Goal: Task Accomplishment & Management: Manage account settings

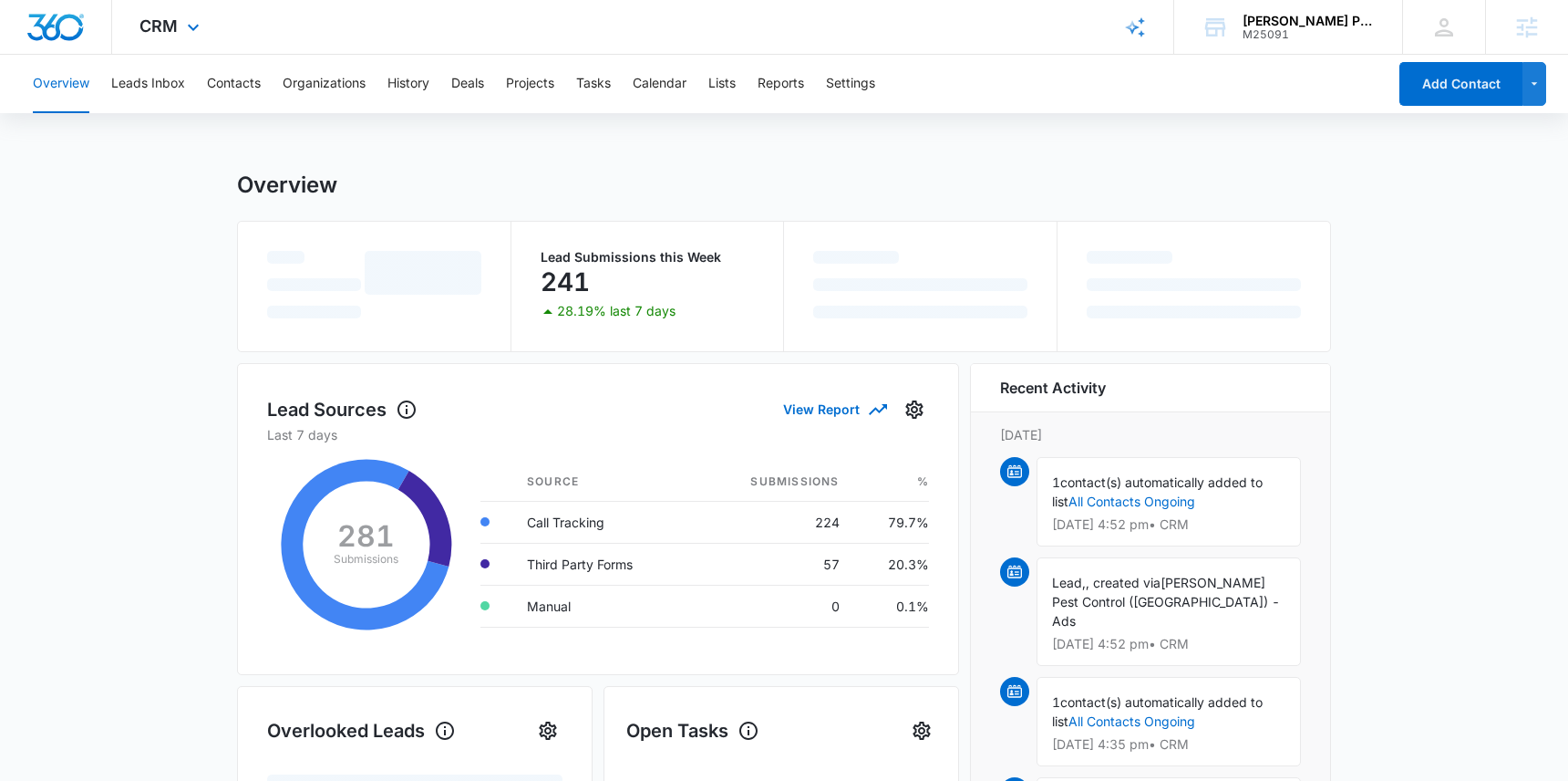
click at [192, 15] on div "CRM Apps Reputation Websites Forms CRM Email Social Shop Content Ads Intelligen…" at bounding box center [172, 27] width 119 height 54
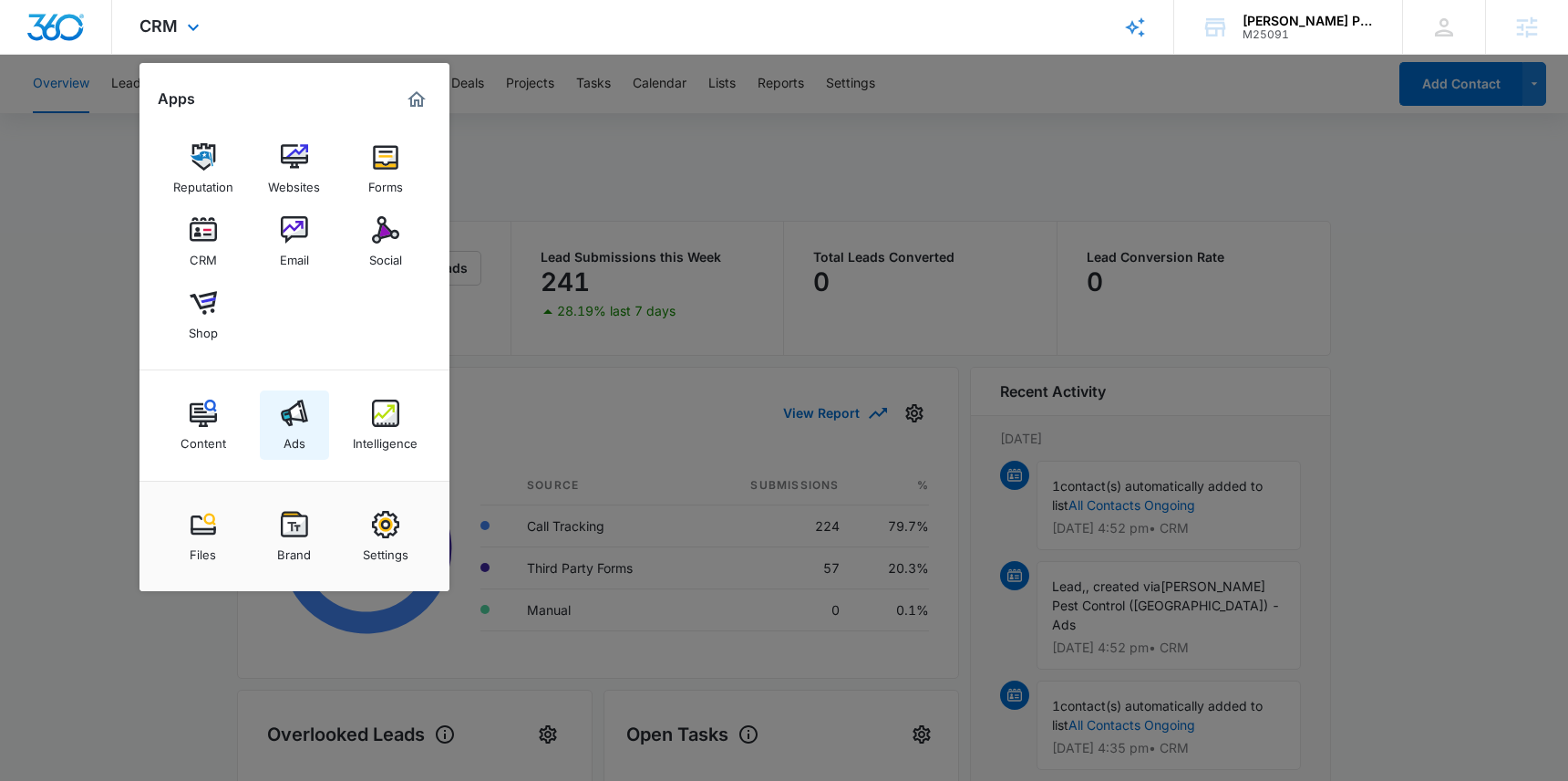
click at [290, 407] on img at bounding box center [295, 413] width 28 height 28
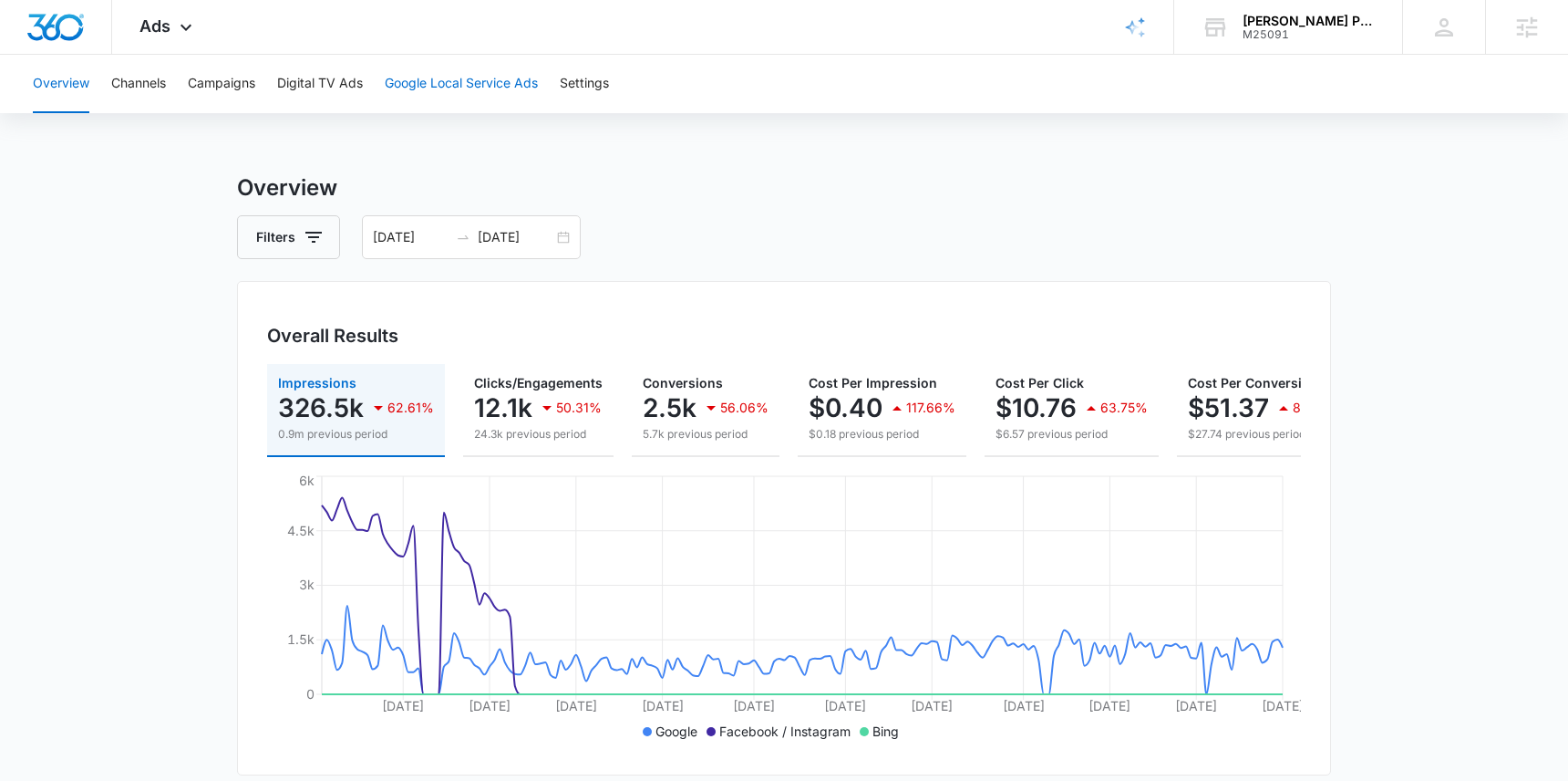
click at [461, 95] on button "Google Local Service Ads" at bounding box center [461, 83] width 153 height 59
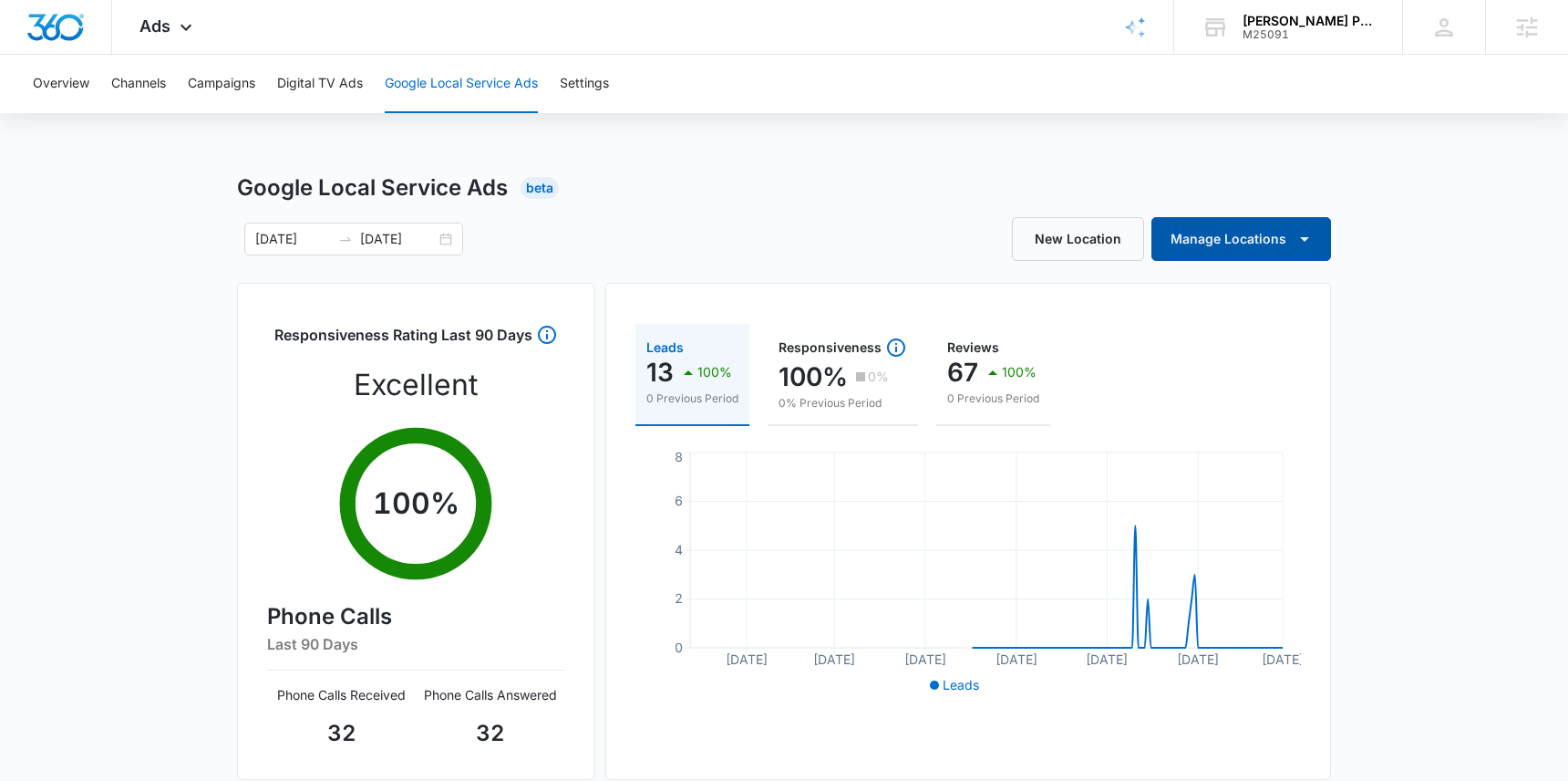
click at [1321, 240] on button "Manage Locations" at bounding box center [1241, 238] width 180 height 44
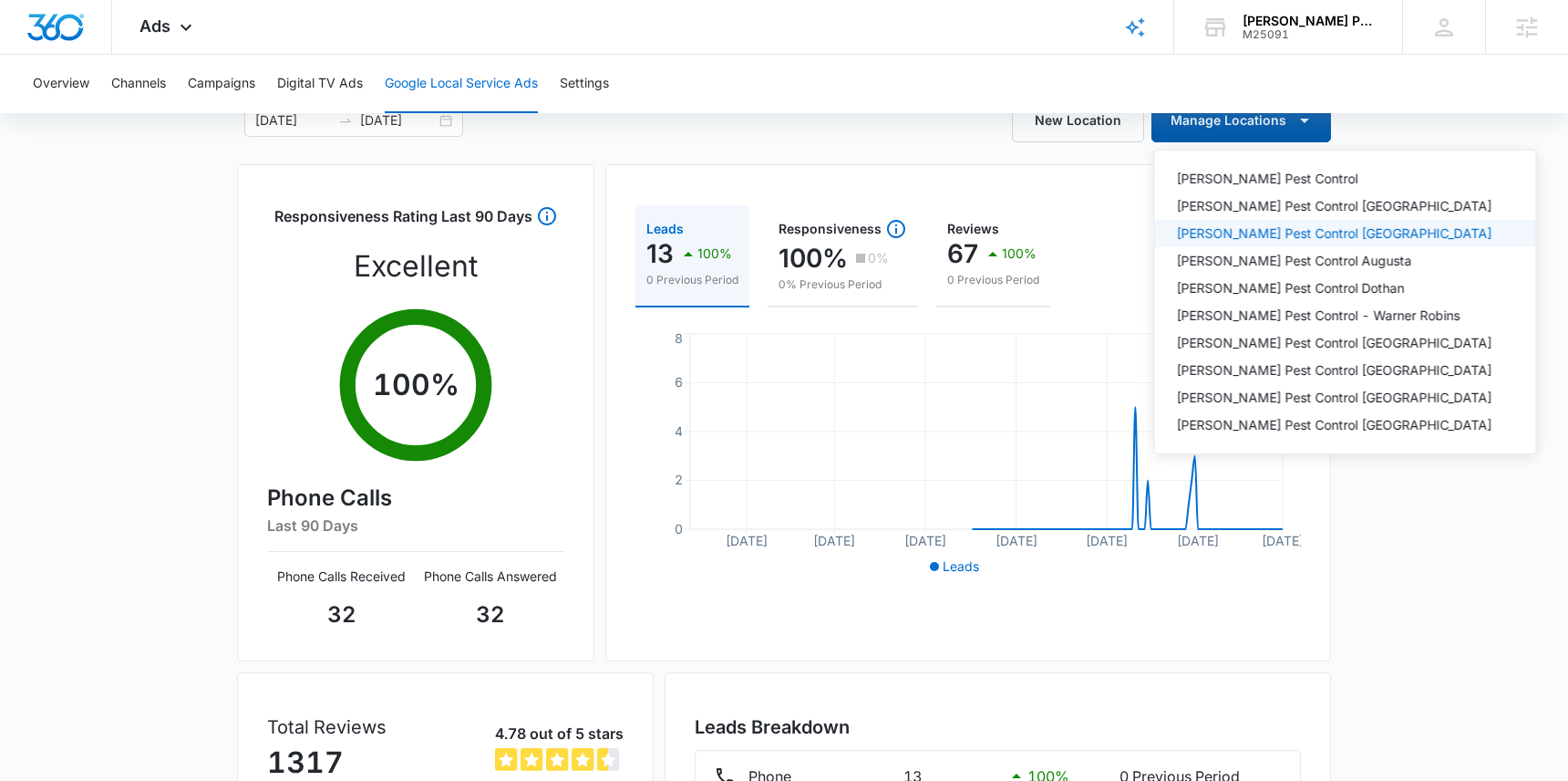
scroll to position [84, 0]
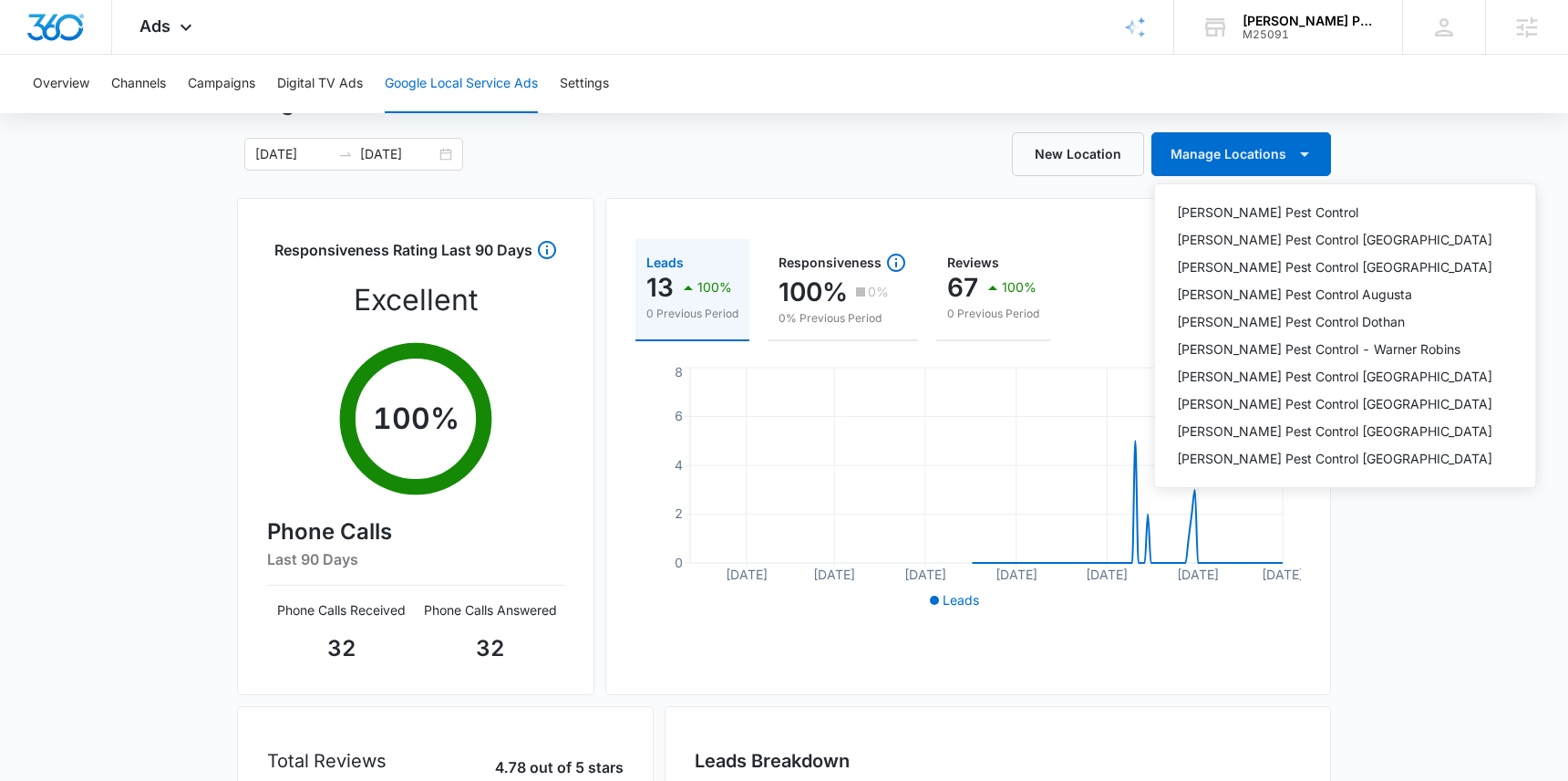
click at [1392, 531] on div "Google Local Service Ads Beta [DATE] [DATE] New Location Manage Locations [PERS…" at bounding box center [784, 560] width 1568 height 949
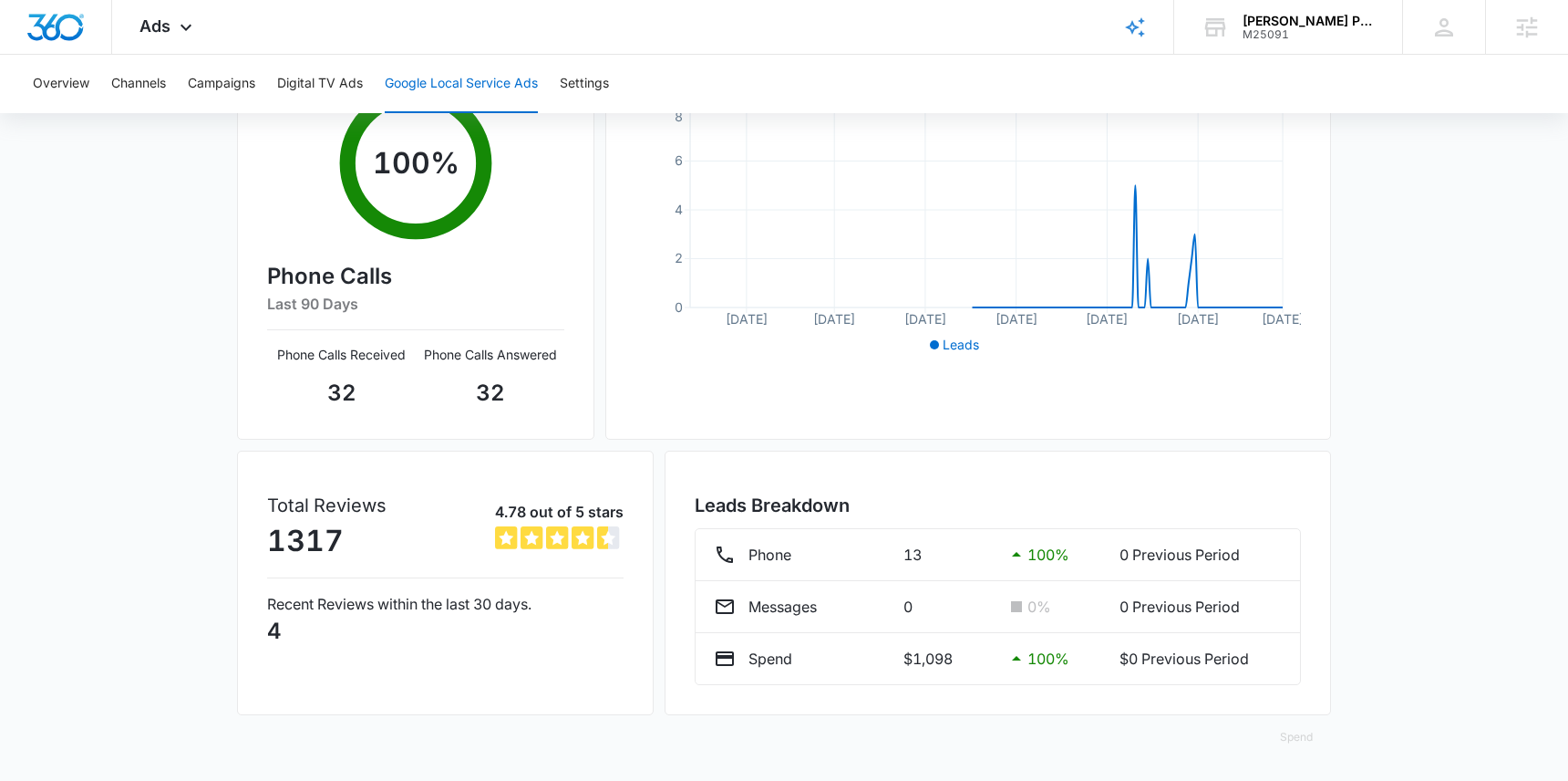
scroll to position [0, 0]
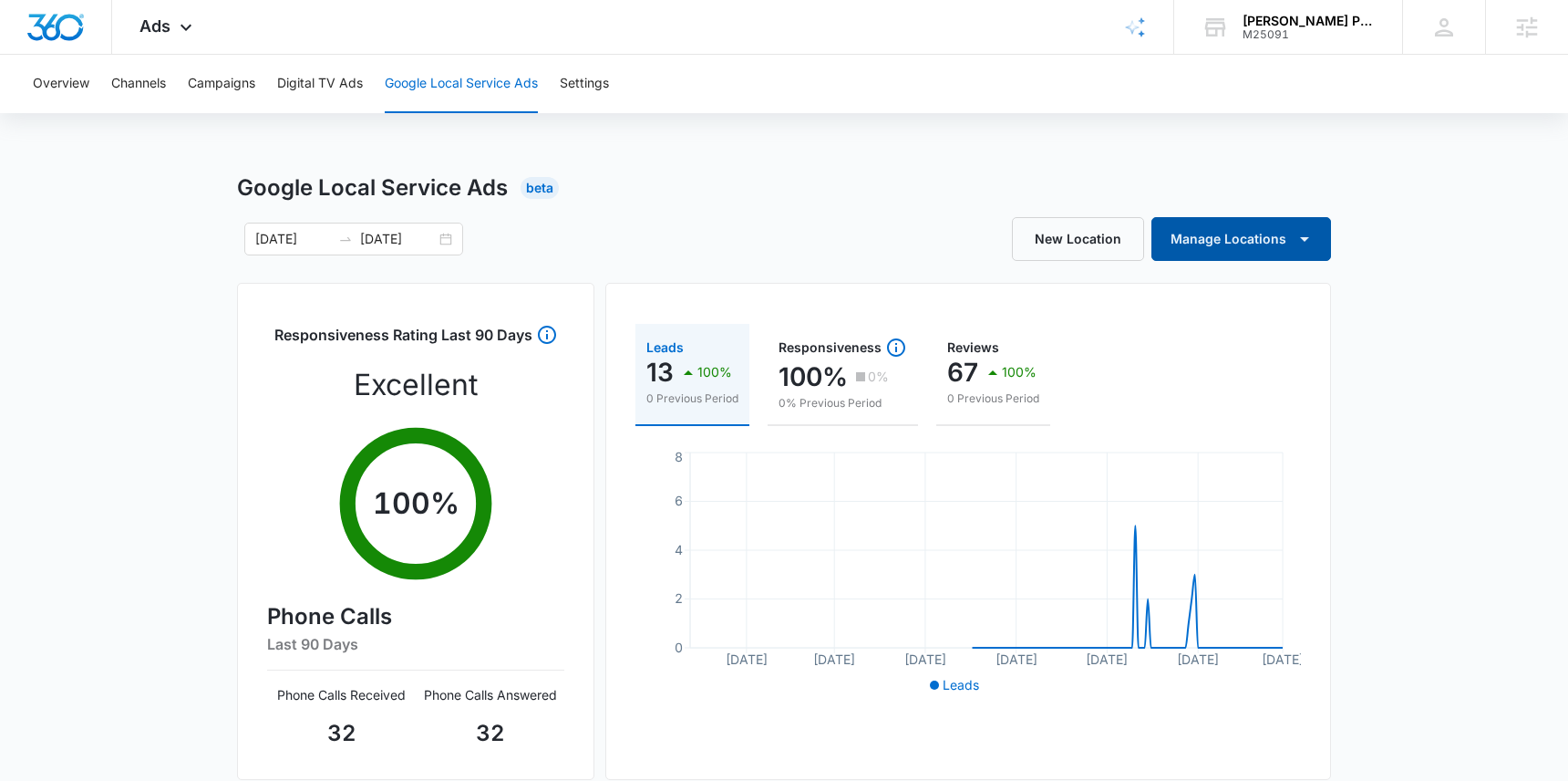
click at [1303, 233] on icon "button" at bounding box center [1305, 238] width 22 height 22
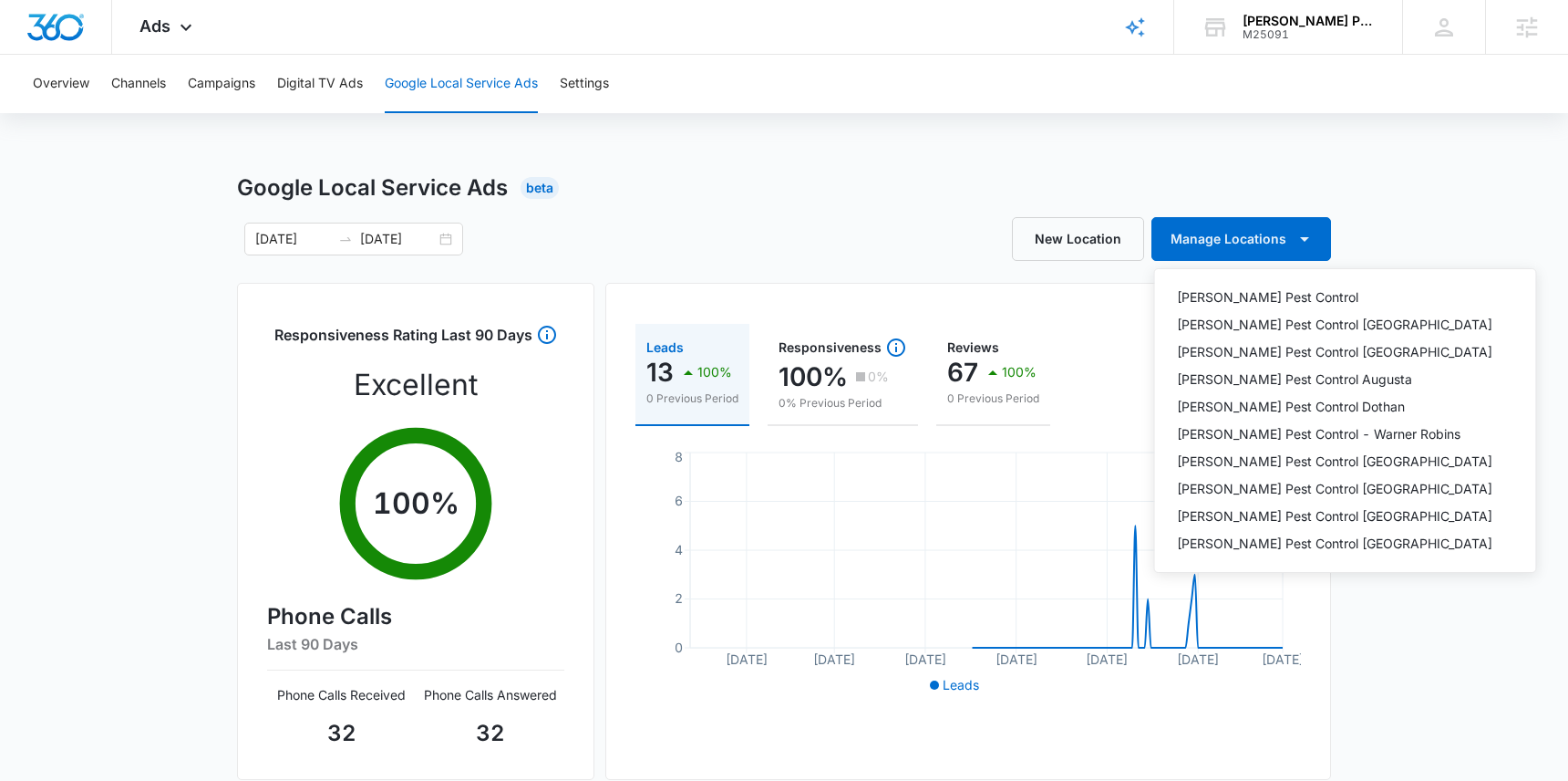
click at [795, 282] on div "Google Local Service Ads Beta [DATE] [DATE] New Location Manage Locations [PERS…" at bounding box center [784, 646] width 1094 height 949
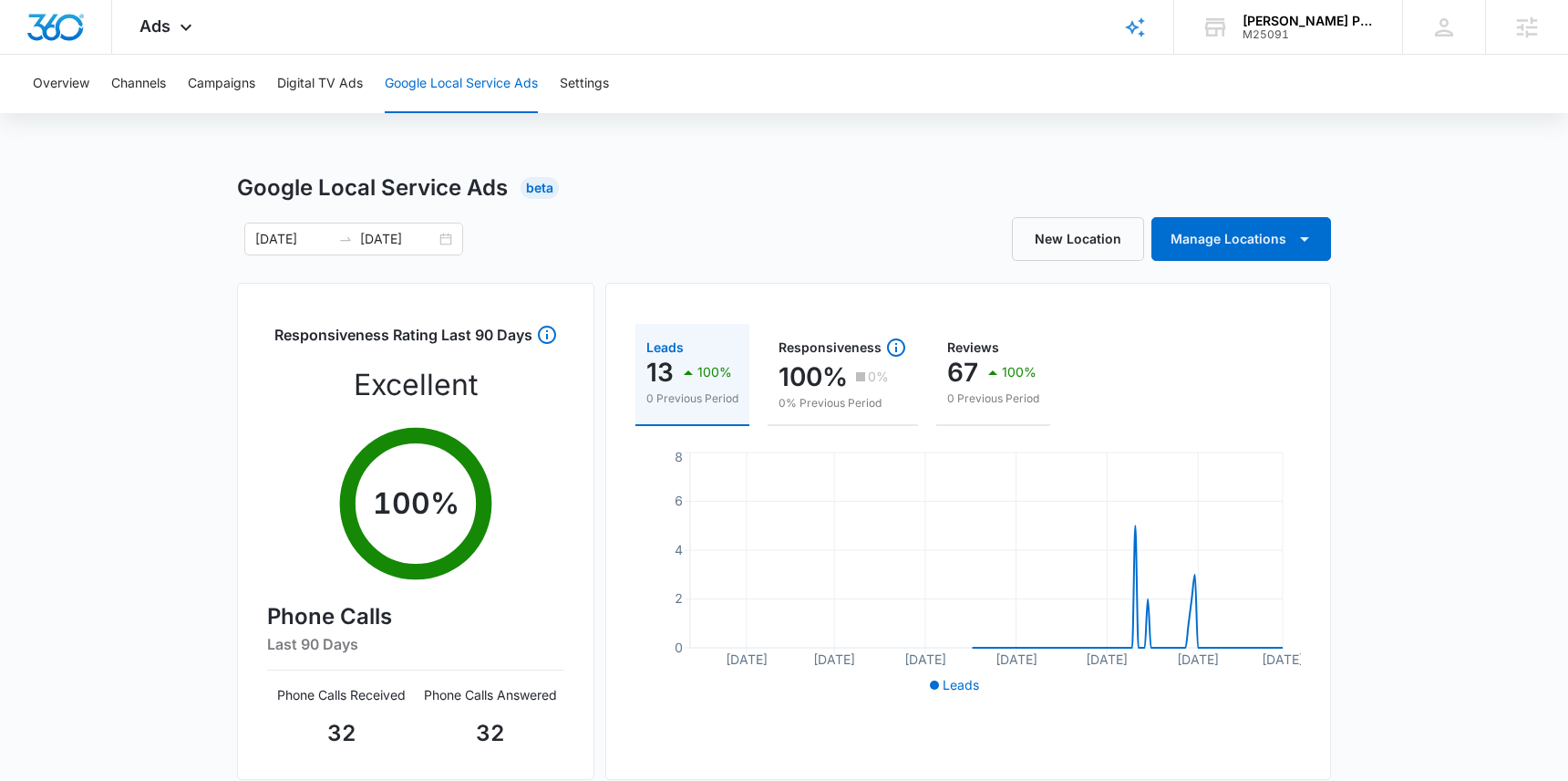
click at [715, 228] on div "[DATE] [DATE]" at bounding box center [511, 238] width 548 height 33
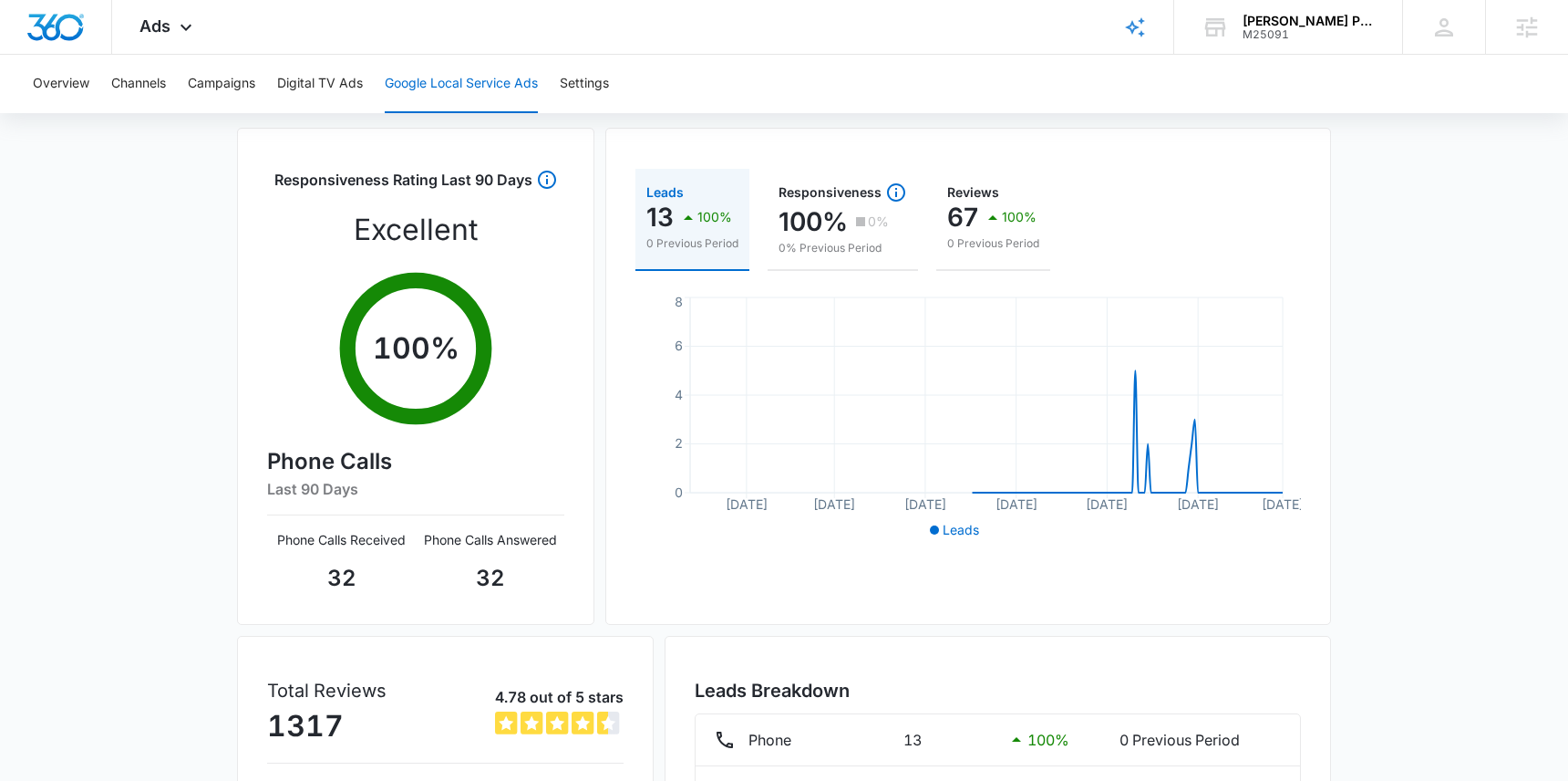
scroll to position [340, 0]
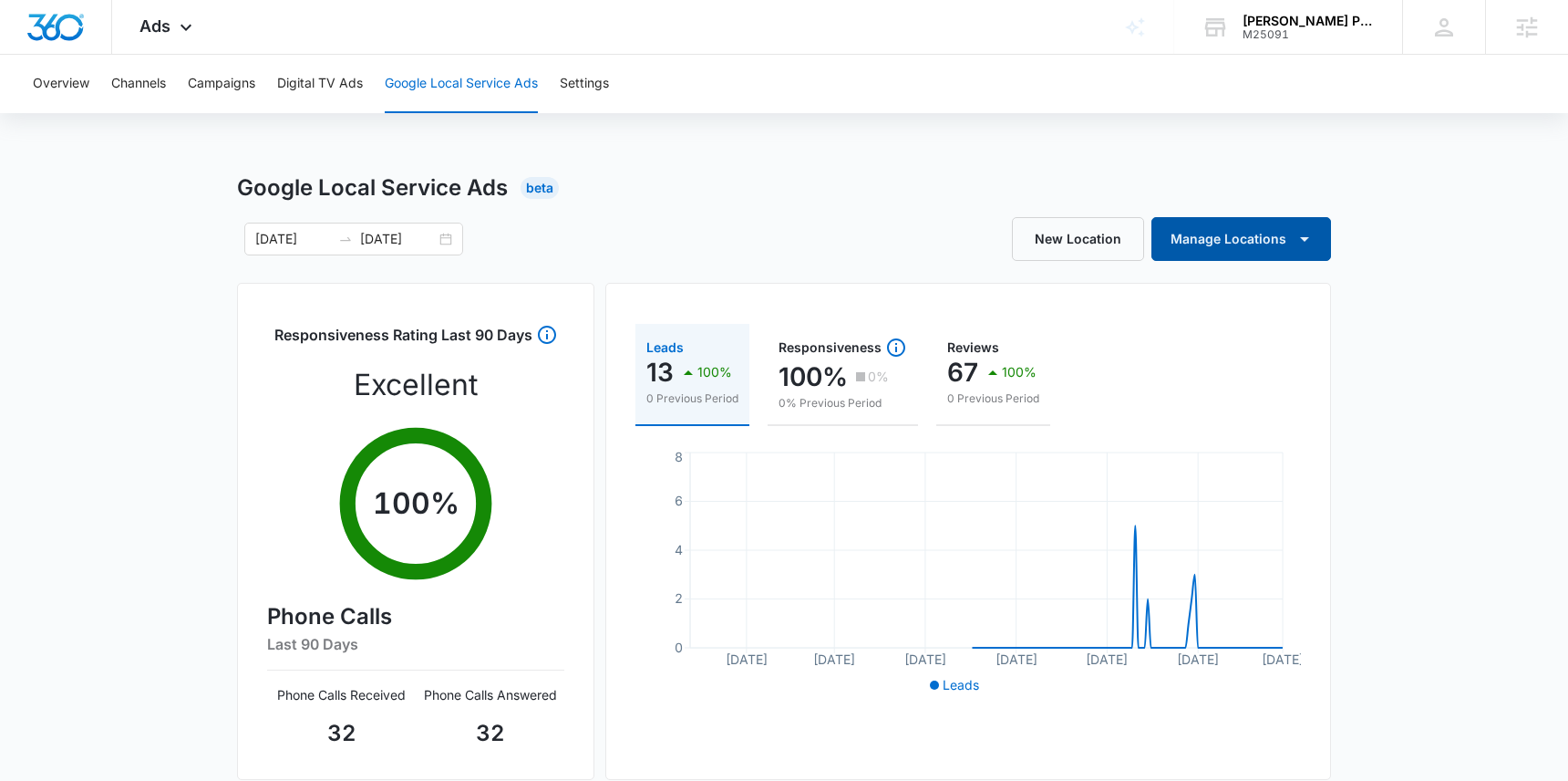
click at [1291, 228] on button "Manage Locations" at bounding box center [1241, 238] width 180 height 44
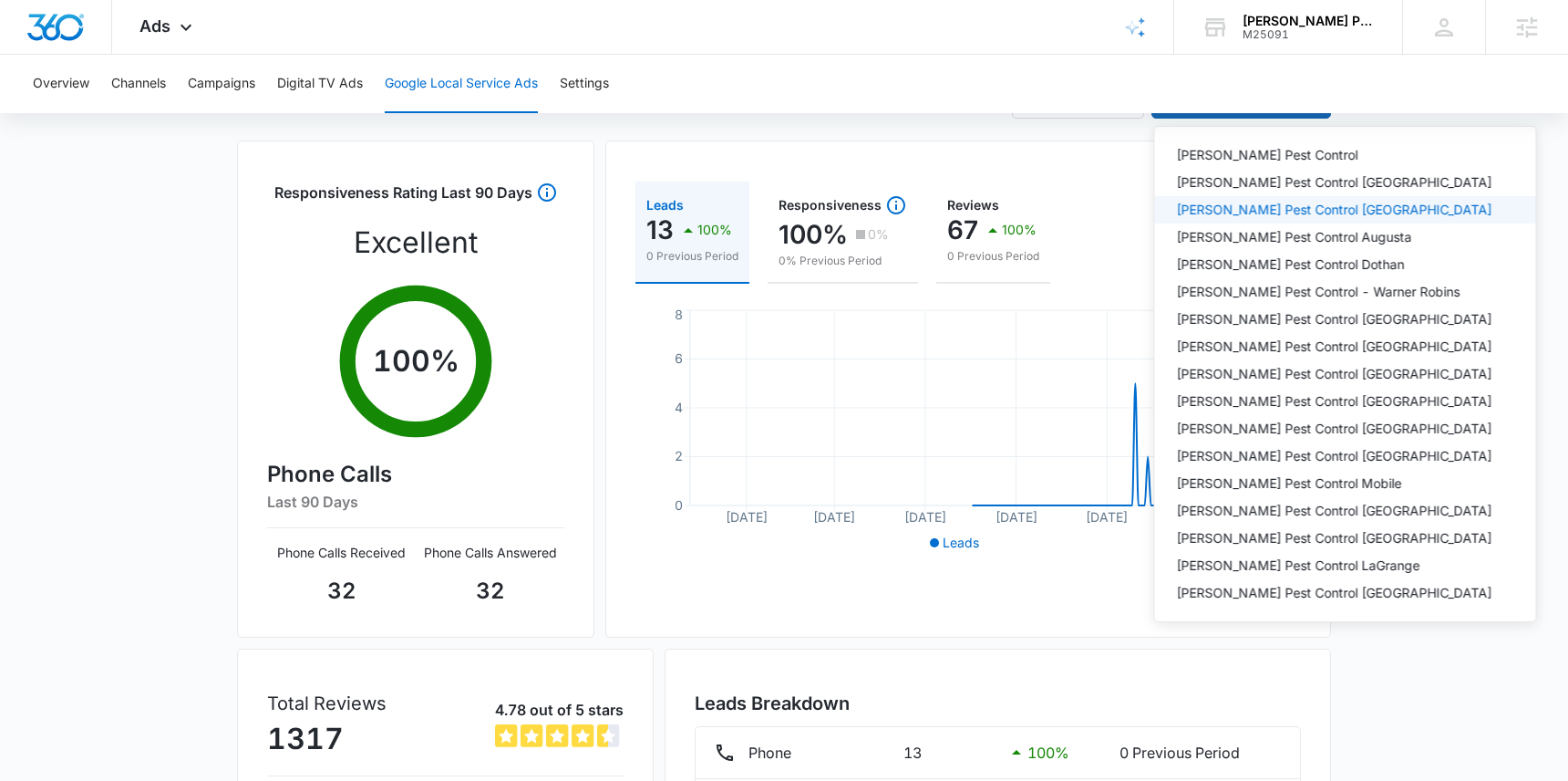
scroll to position [39, 0]
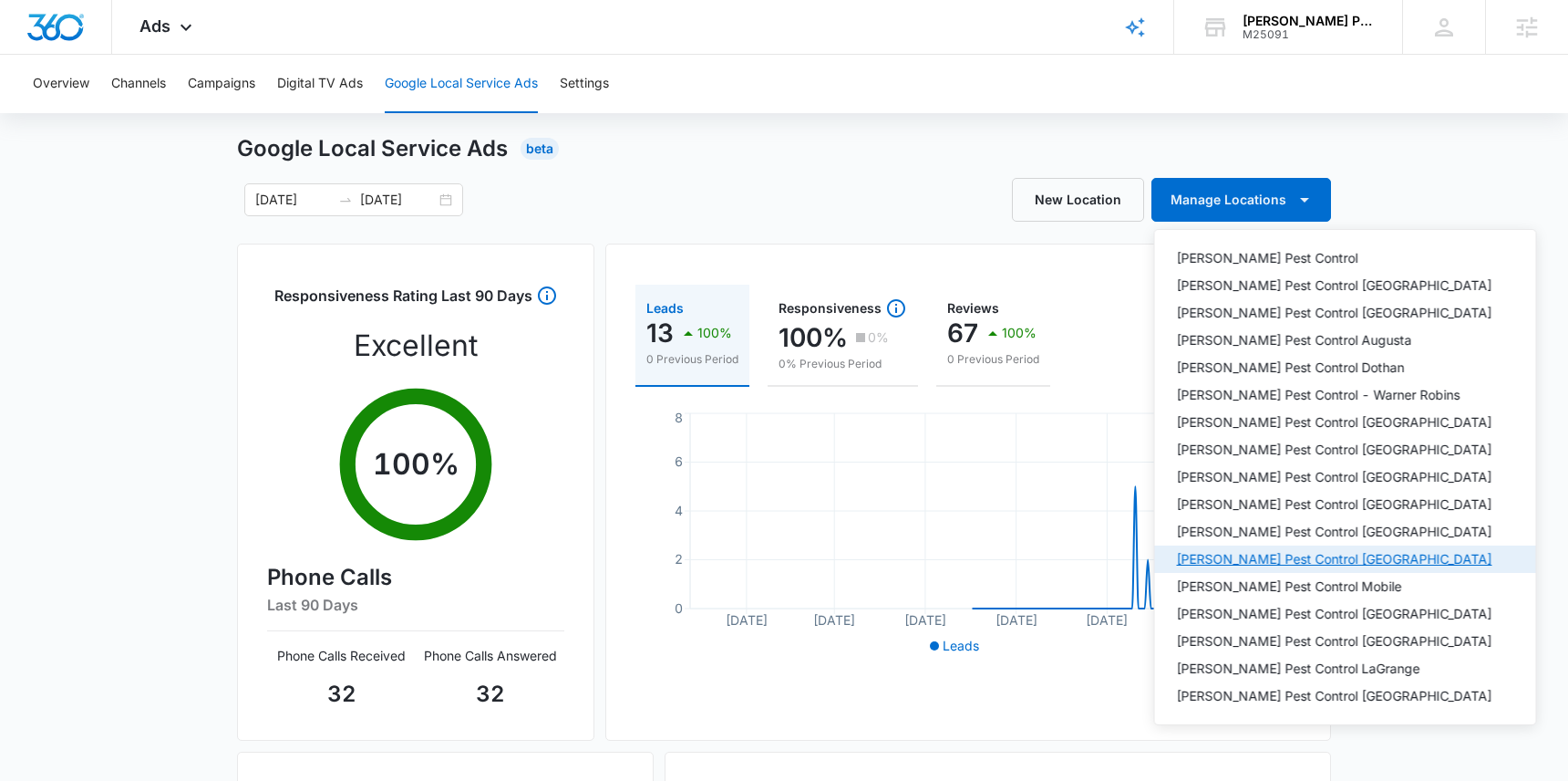
click at [1247, 552] on div "Knox Pest Control Huntsville" at bounding box center [1335, 558] width 316 height 13
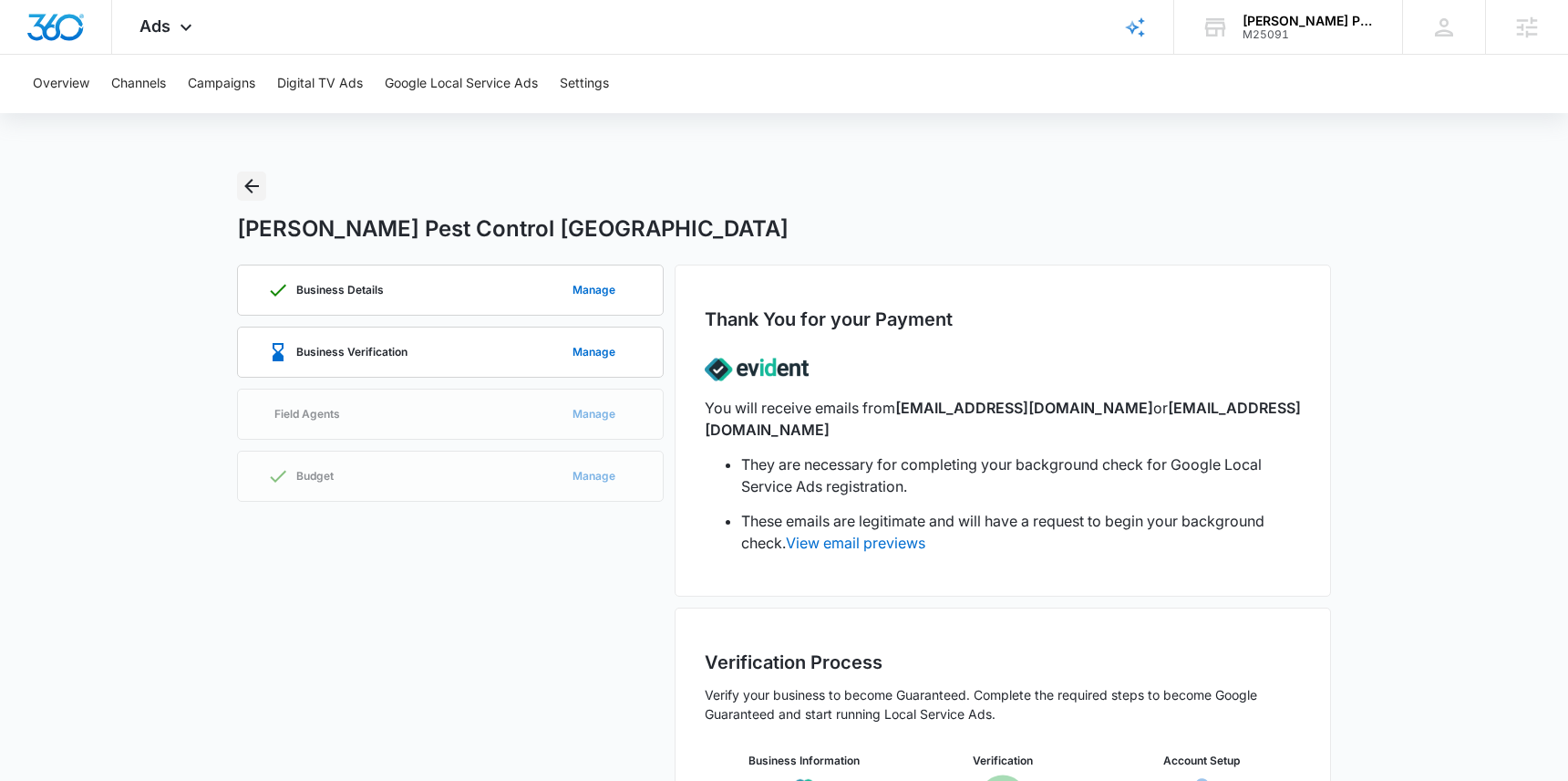
click at [251, 175] on icon "Back" at bounding box center [251, 186] width 22 height 22
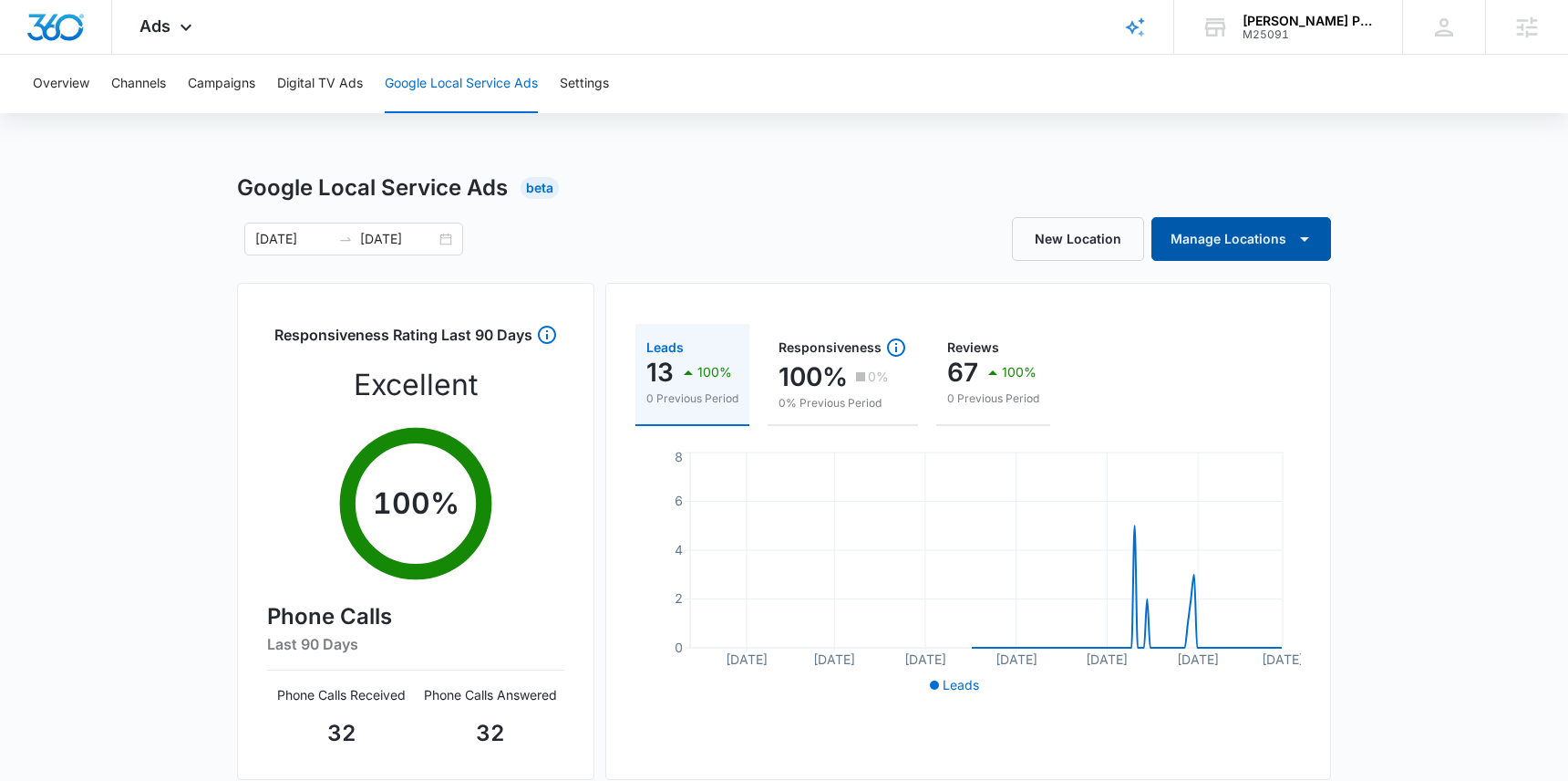
click at [1298, 233] on icon "button" at bounding box center [1305, 238] width 22 height 22
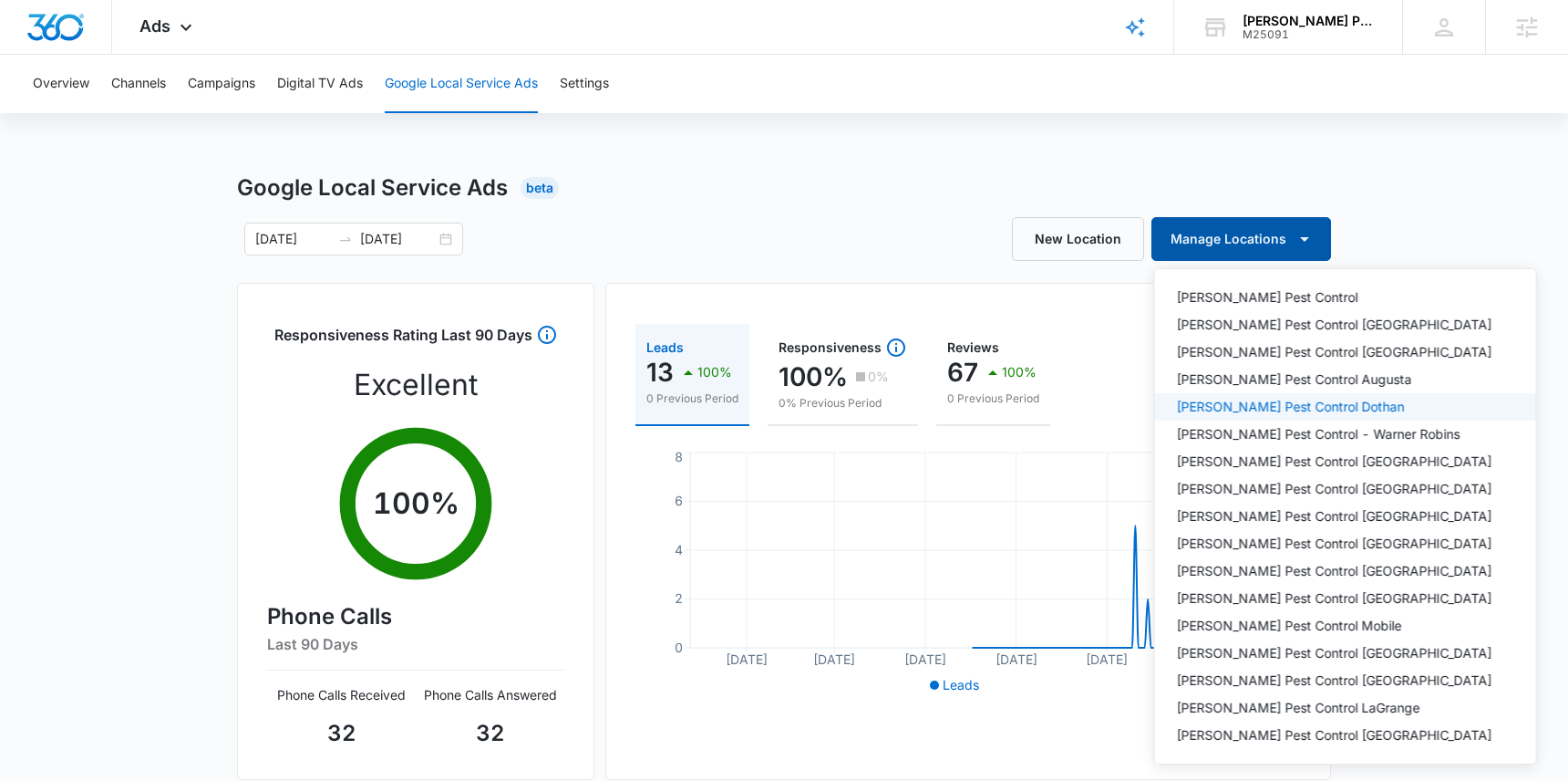
scroll to position [15, 0]
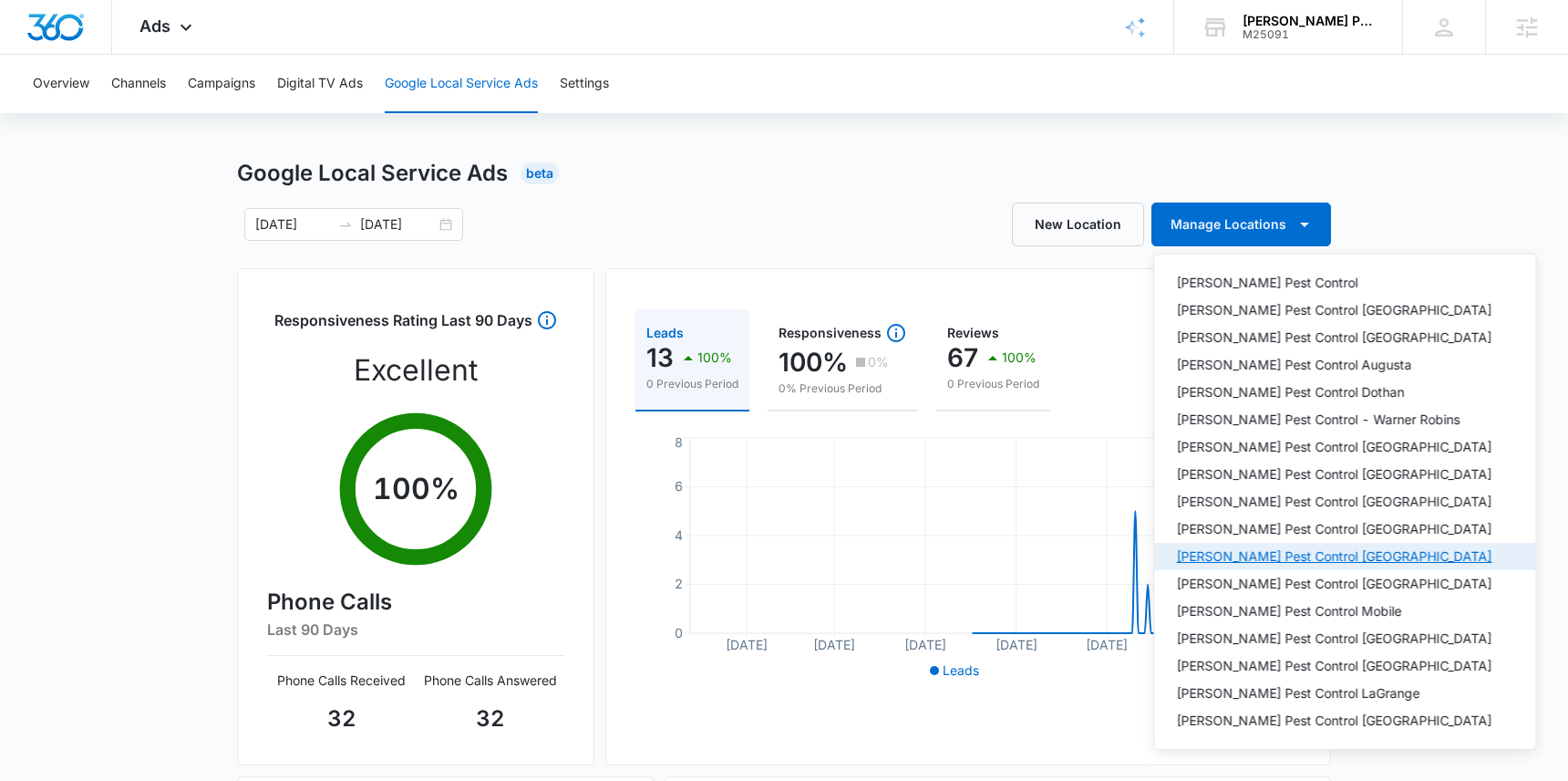
click at [1262, 554] on div "Knox Pest Control Huntsville" at bounding box center [1335, 555] width 316 height 13
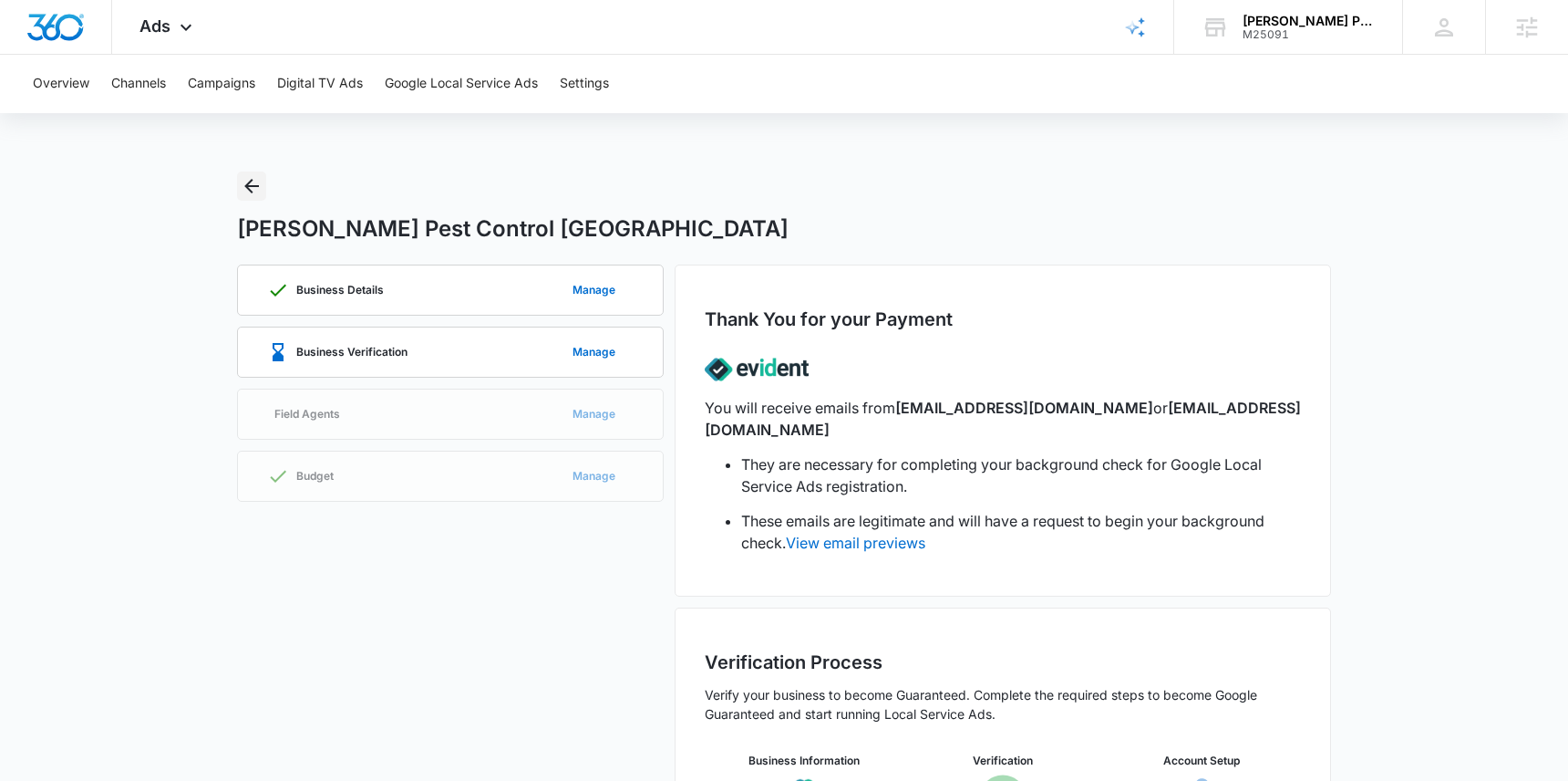
click at [249, 189] on icon "Back" at bounding box center [251, 186] width 15 height 15
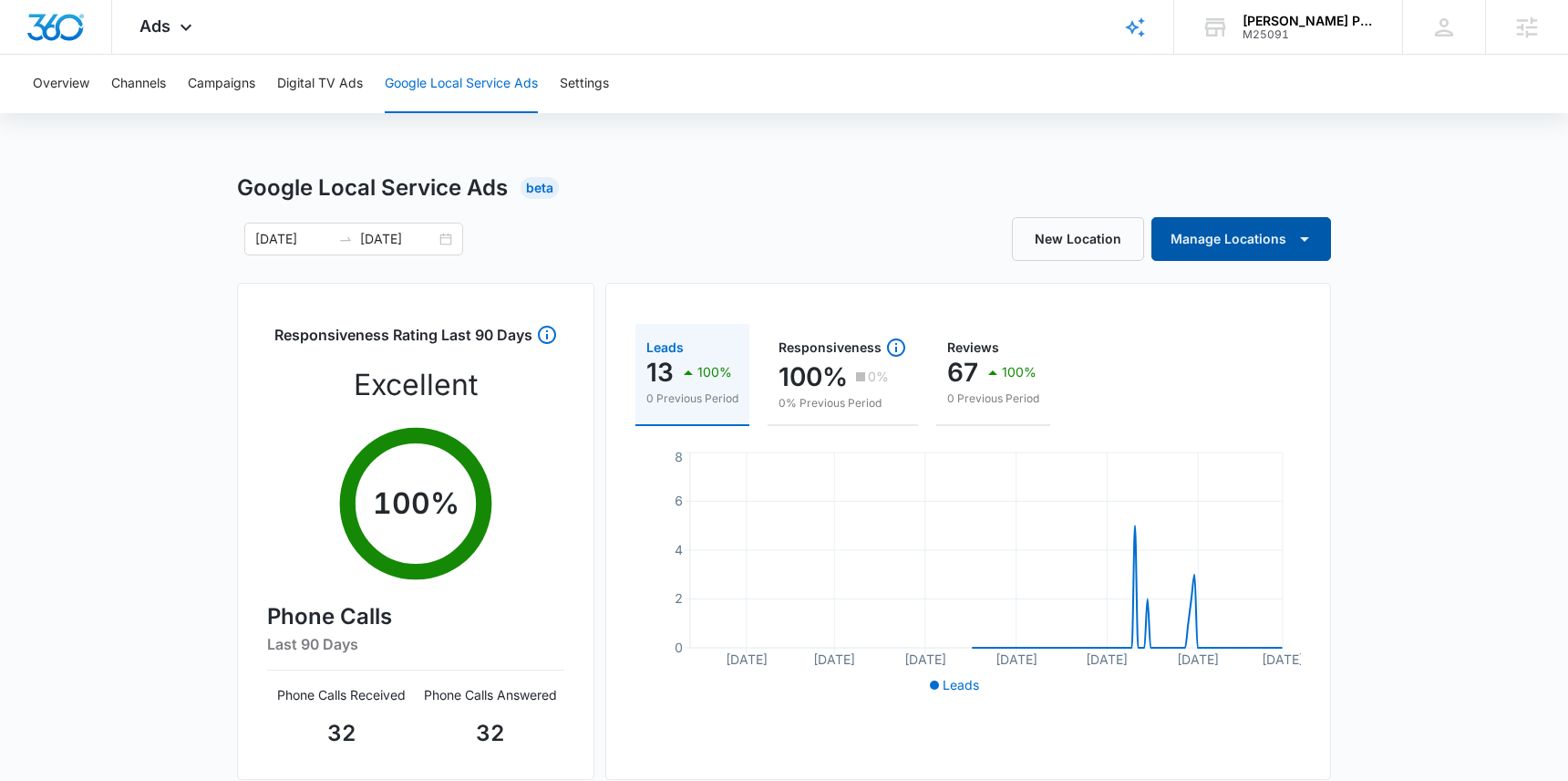
click at [1315, 233] on icon "button" at bounding box center [1305, 238] width 22 height 22
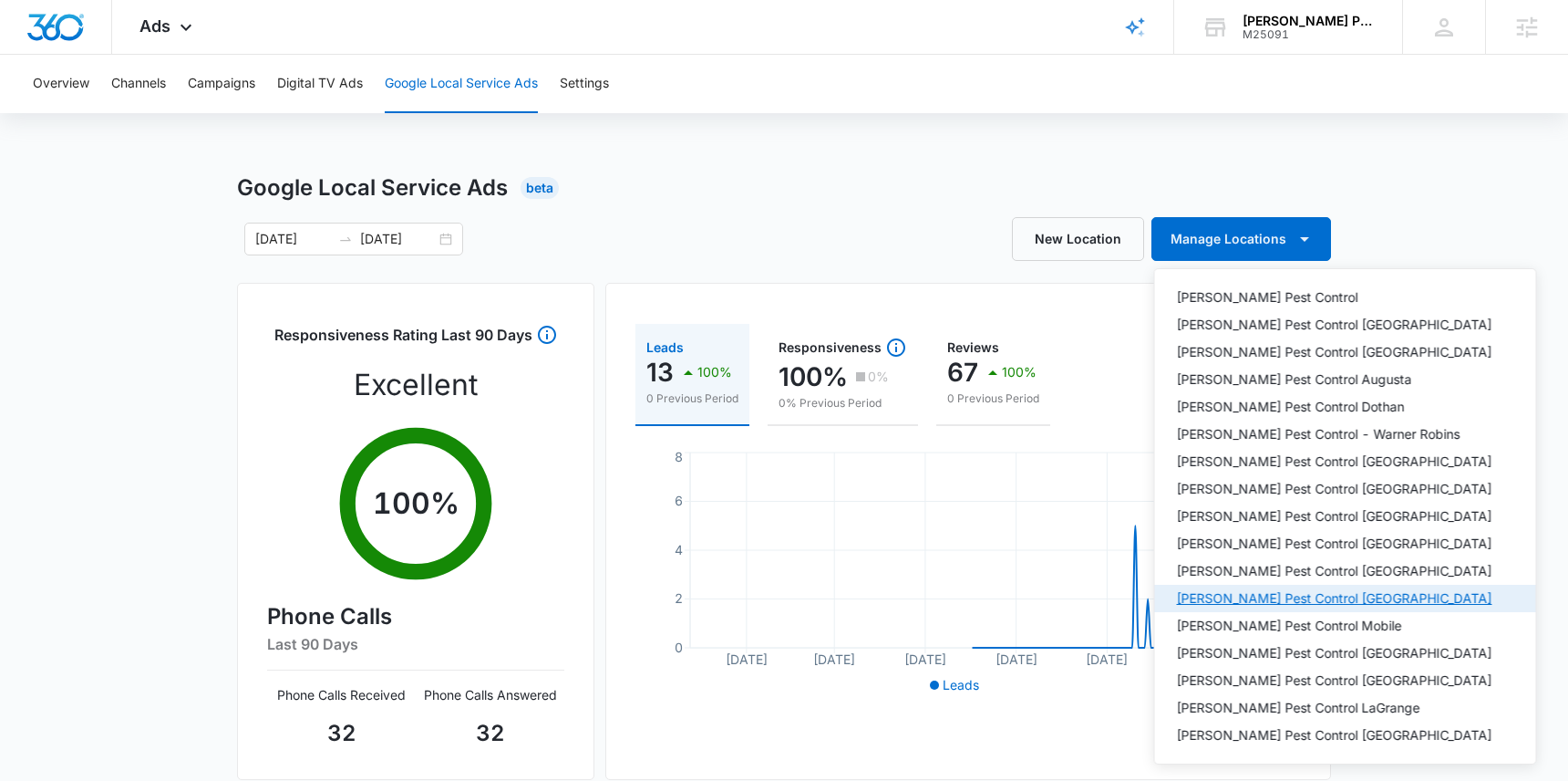
click at [1241, 595] on div "Knox Pest Control Huntsville" at bounding box center [1335, 598] width 316 height 13
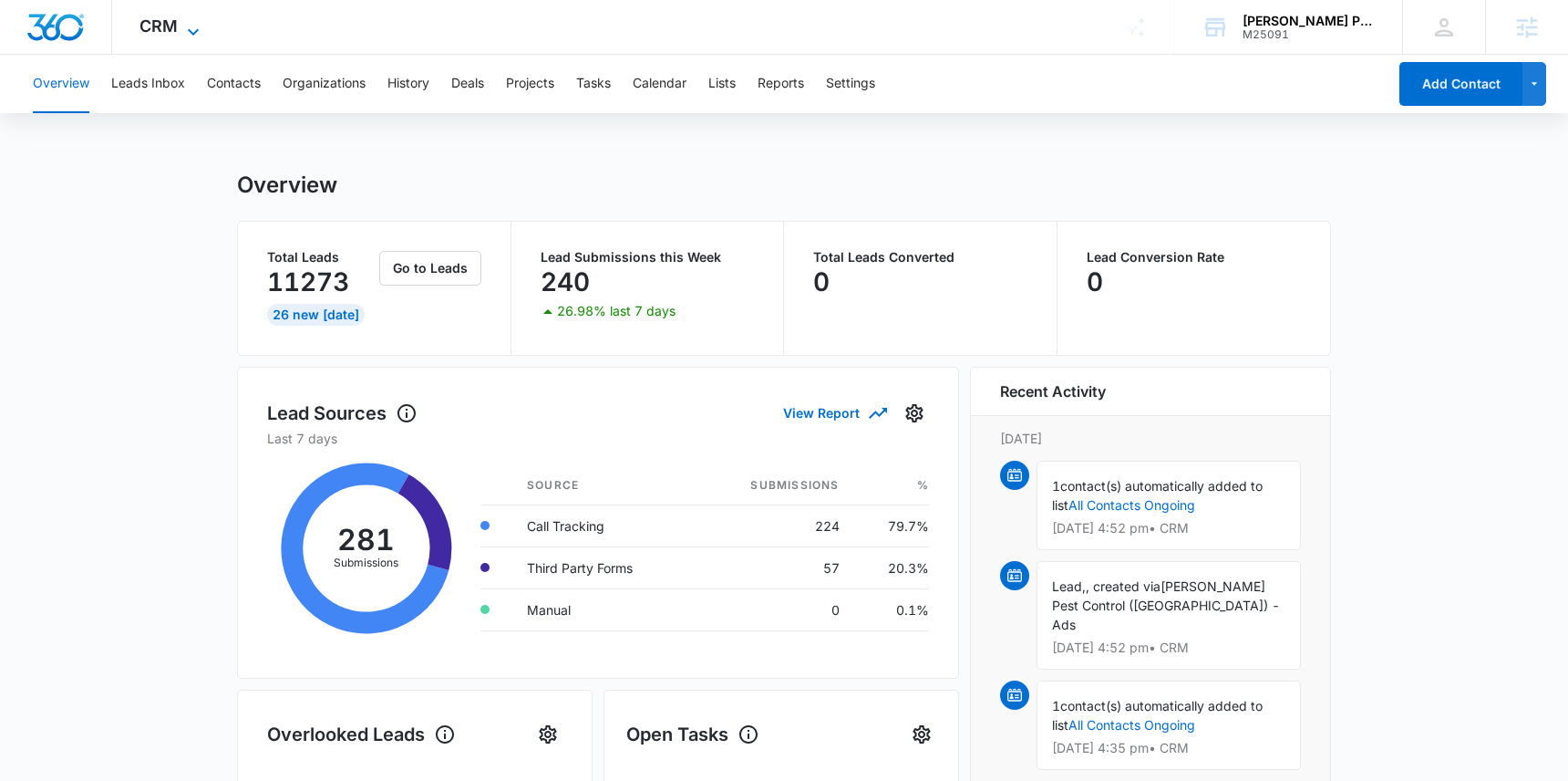
click at [203, 29] on icon at bounding box center [194, 32] width 22 height 22
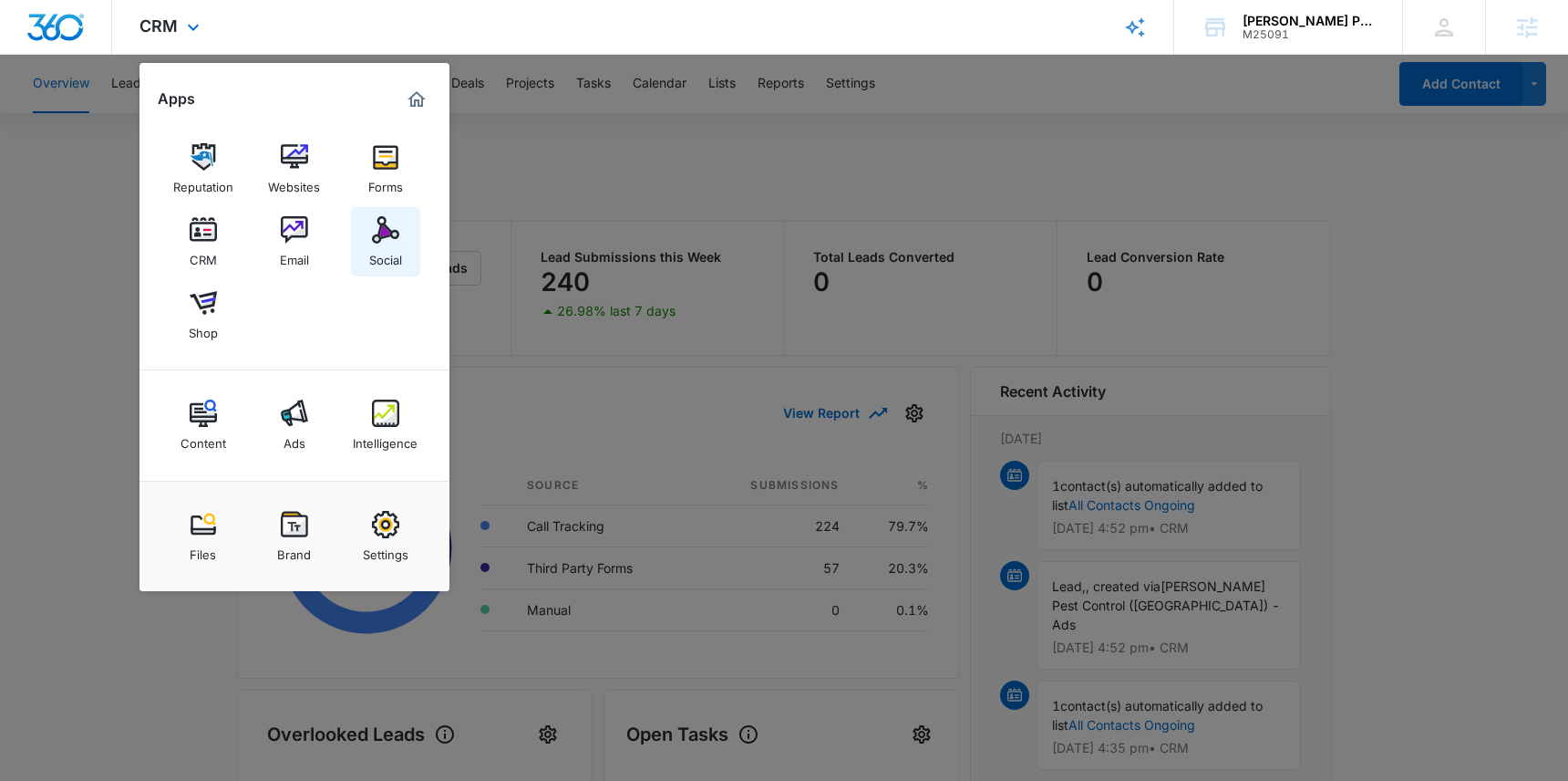
click at [378, 228] on img at bounding box center [386, 230] width 28 height 28
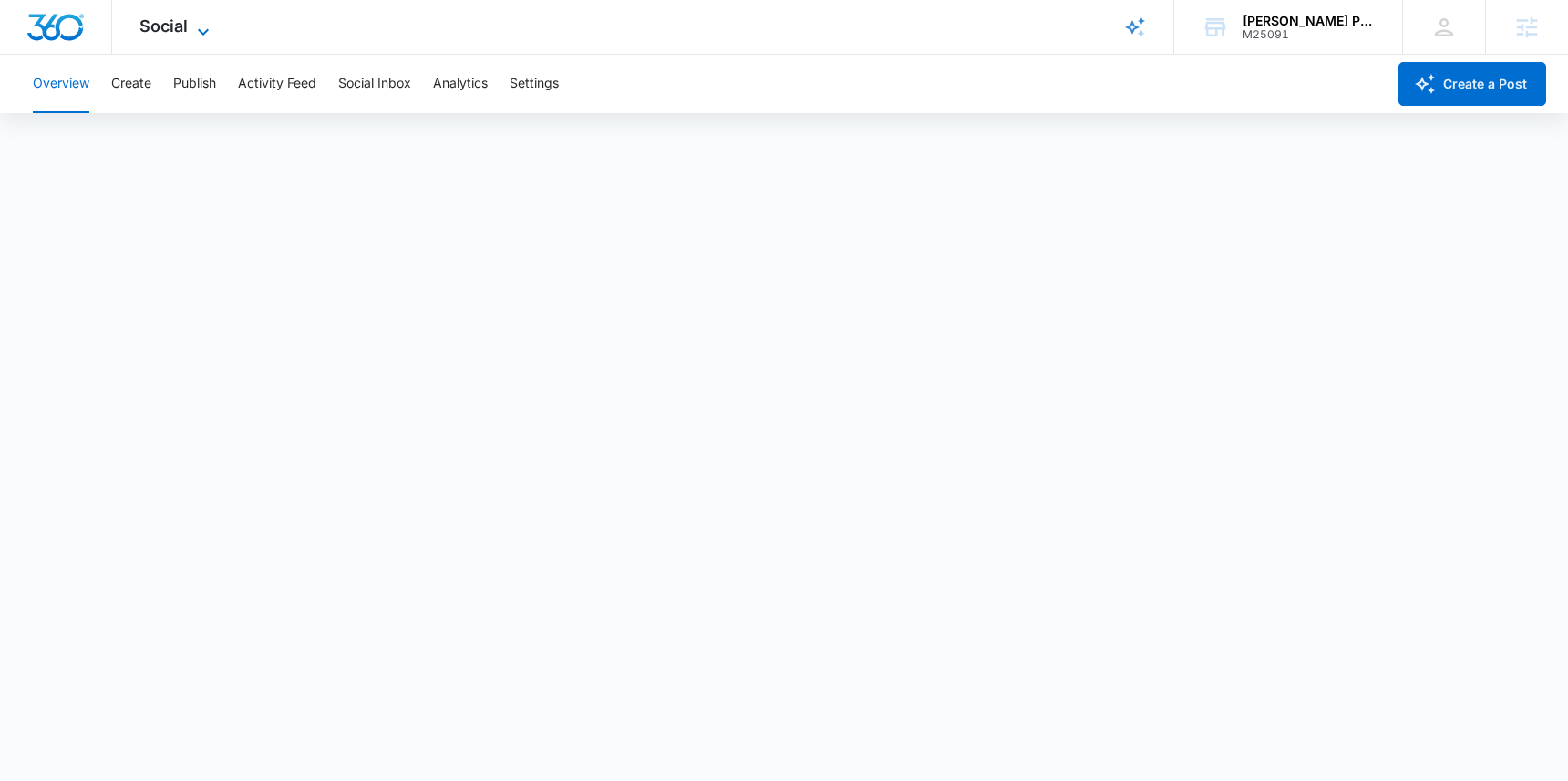
click at [205, 23] on icon at bounding box center [204, 32] width 22 height 22
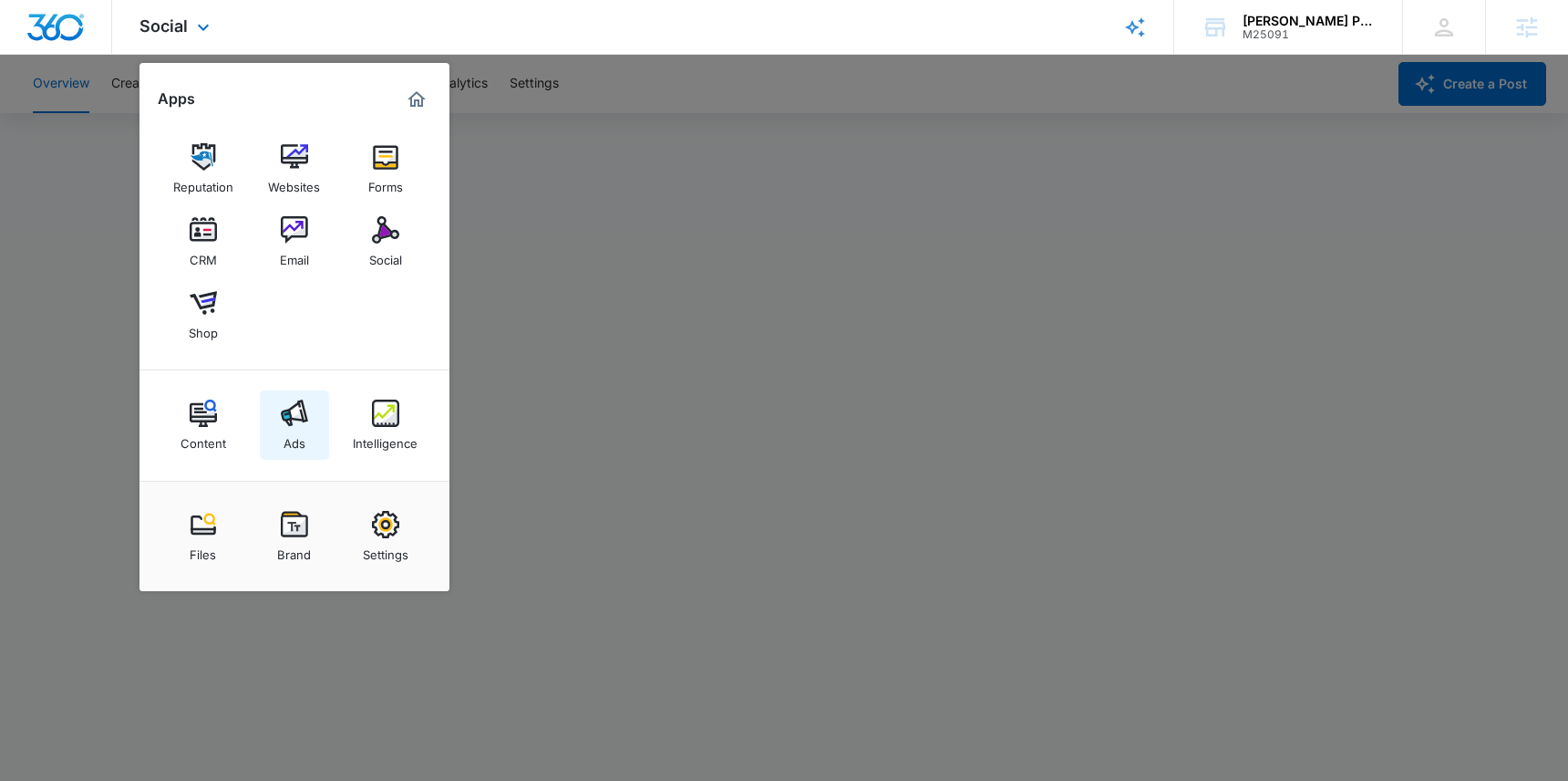
click at [293, 421] on img at bounding box center [295, 413] width 28 height 28
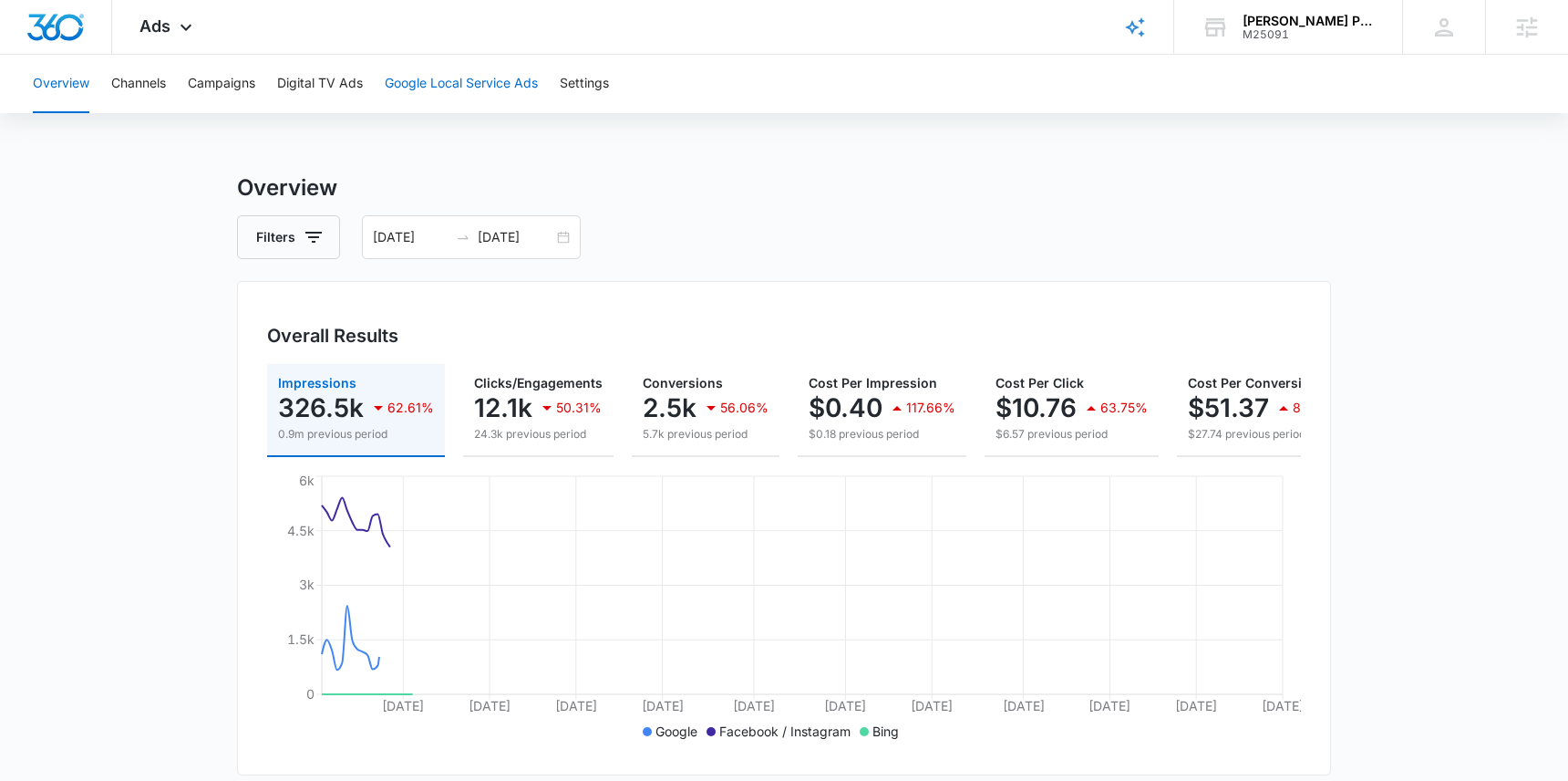
click at [429, 80] on button "Google Local Service Ads" at bounding box center [461, 83] width 153 height 59
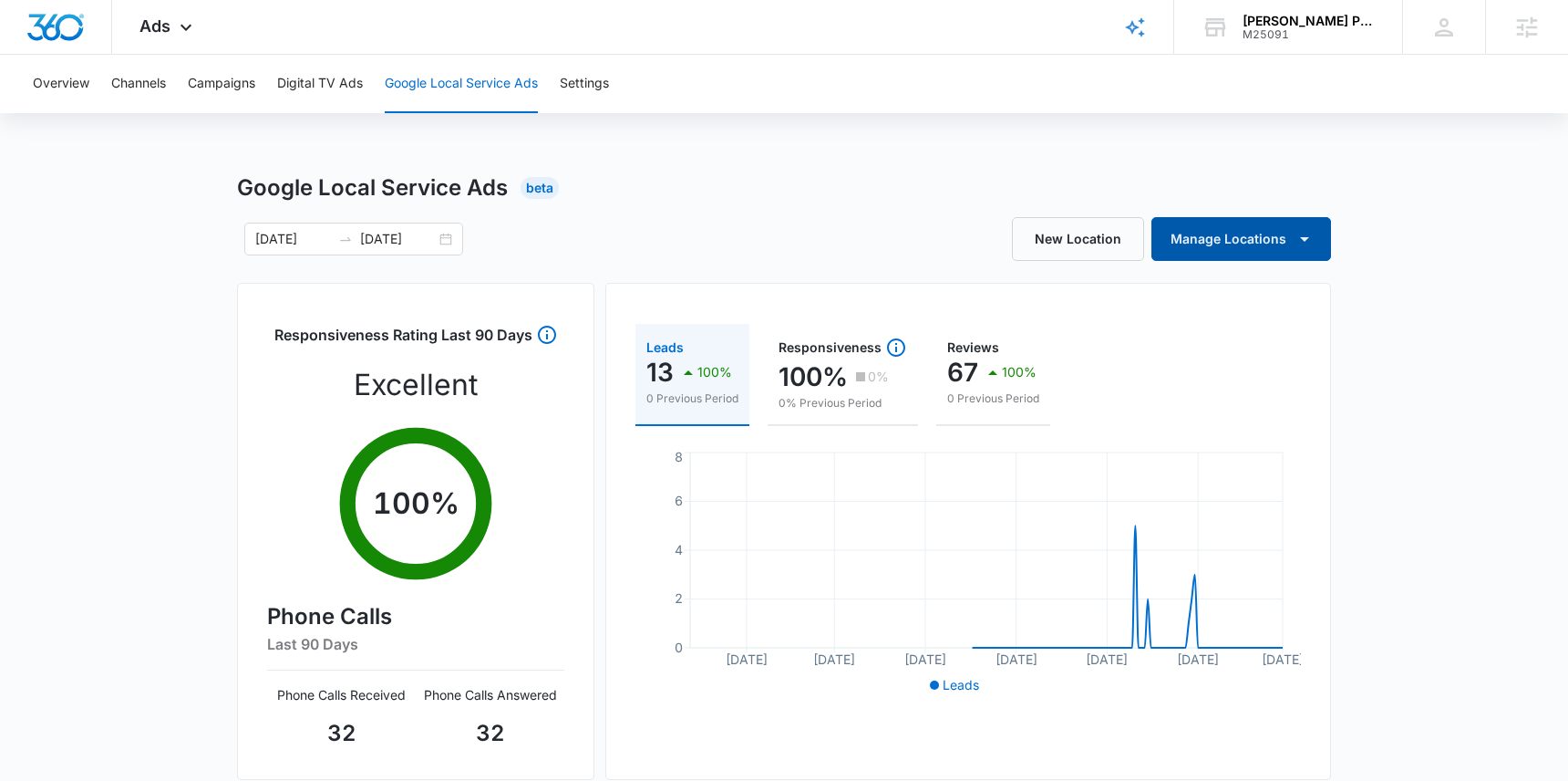
click at [1306, 230] on icon "button" at bounding box center [1305, 238] width 22 height 22
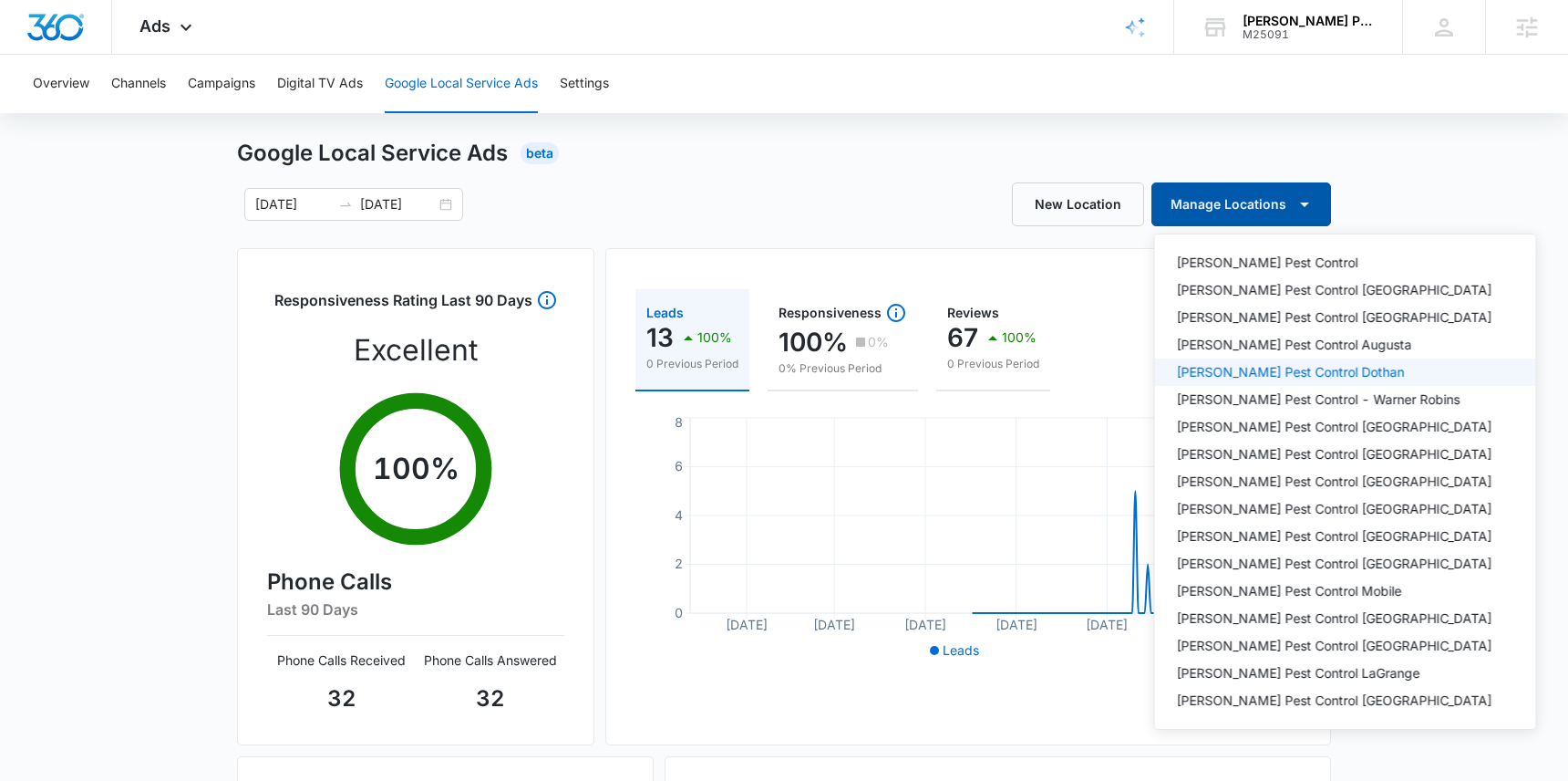
scroll to position [49, 0]
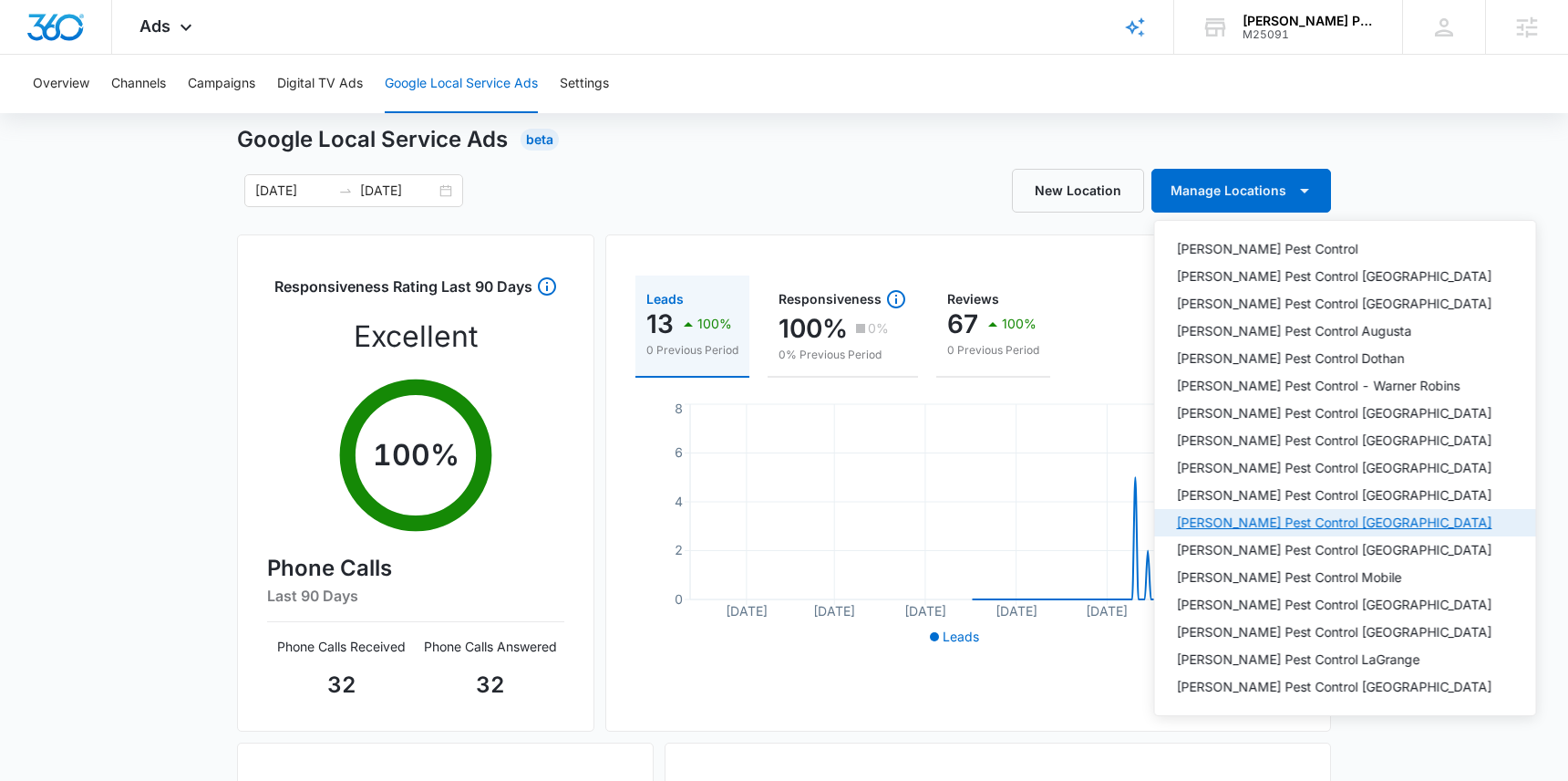
click at [1241, 522] on div "Knox Pest Control Huntsville" at bounding box center [1335, 522] width 316 height 13
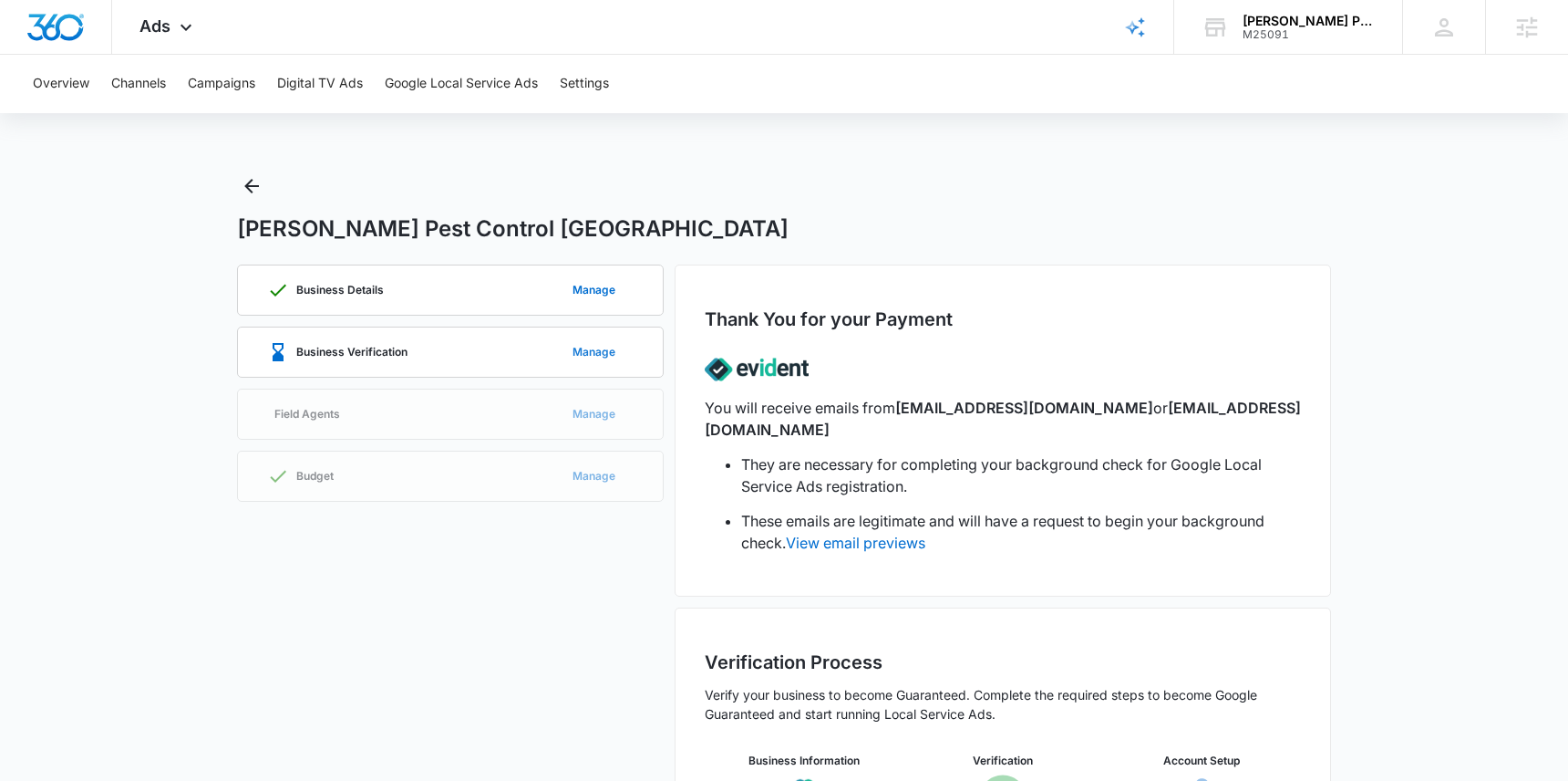
click at [571, 348] on button "Manage" at bounding box center [594, 352] width 79 height 44
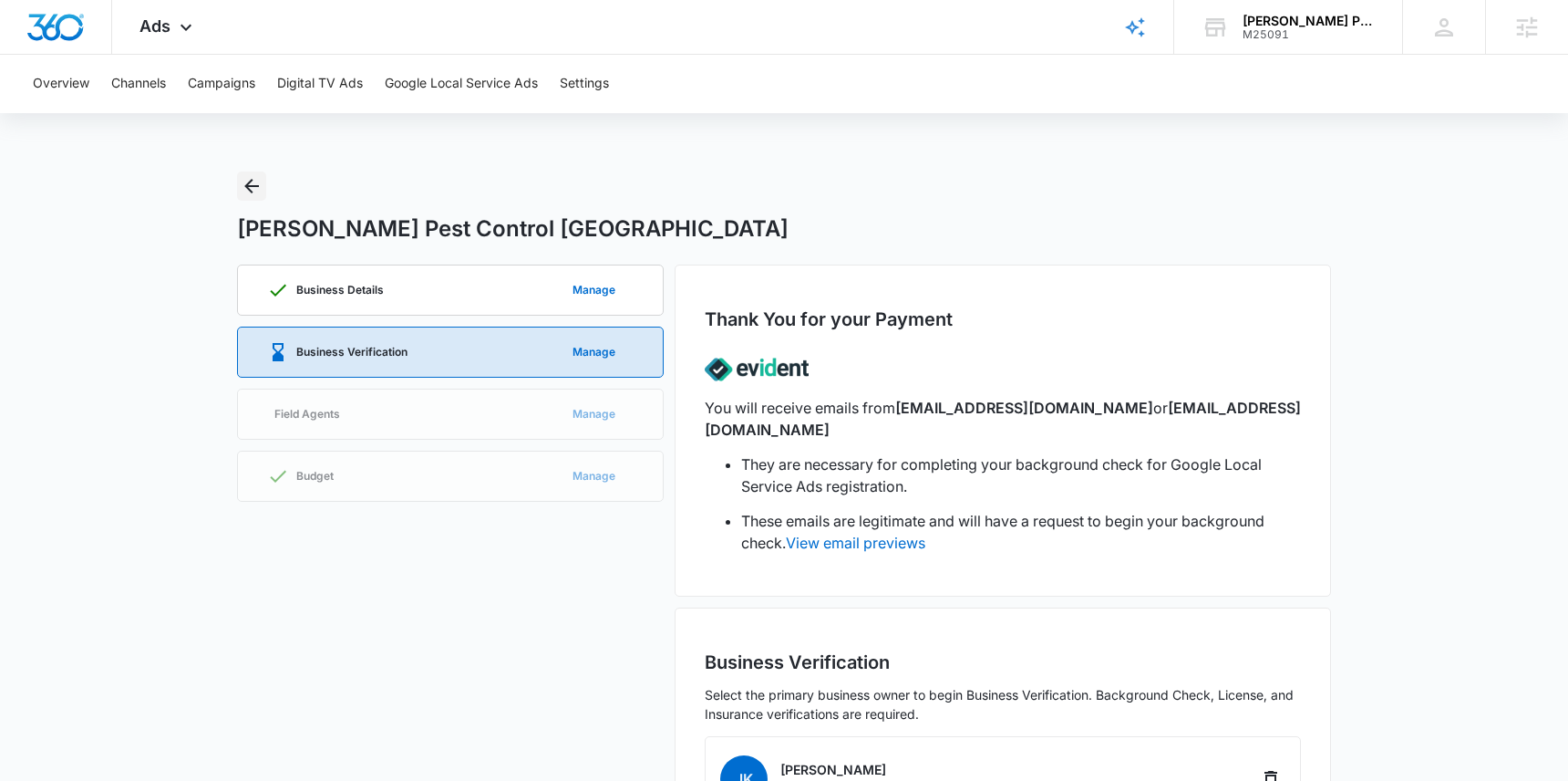
click at [253, 186] on icon "Back" at bounding box center [251, 186] width 15 height 15
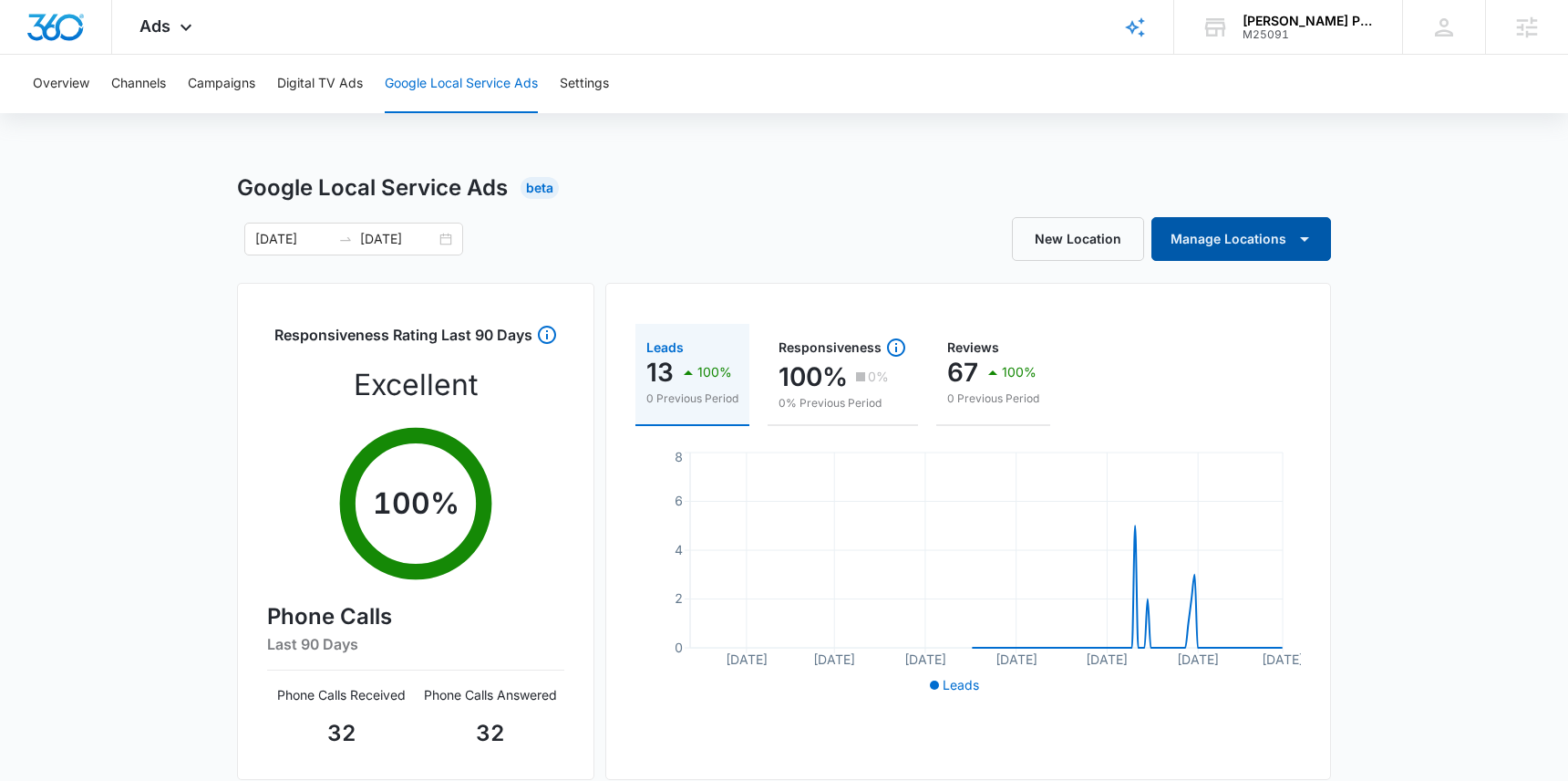
click at [1293, 250] on button "Manage Locations" at bounding box center [1241, 238] width 180 height 44
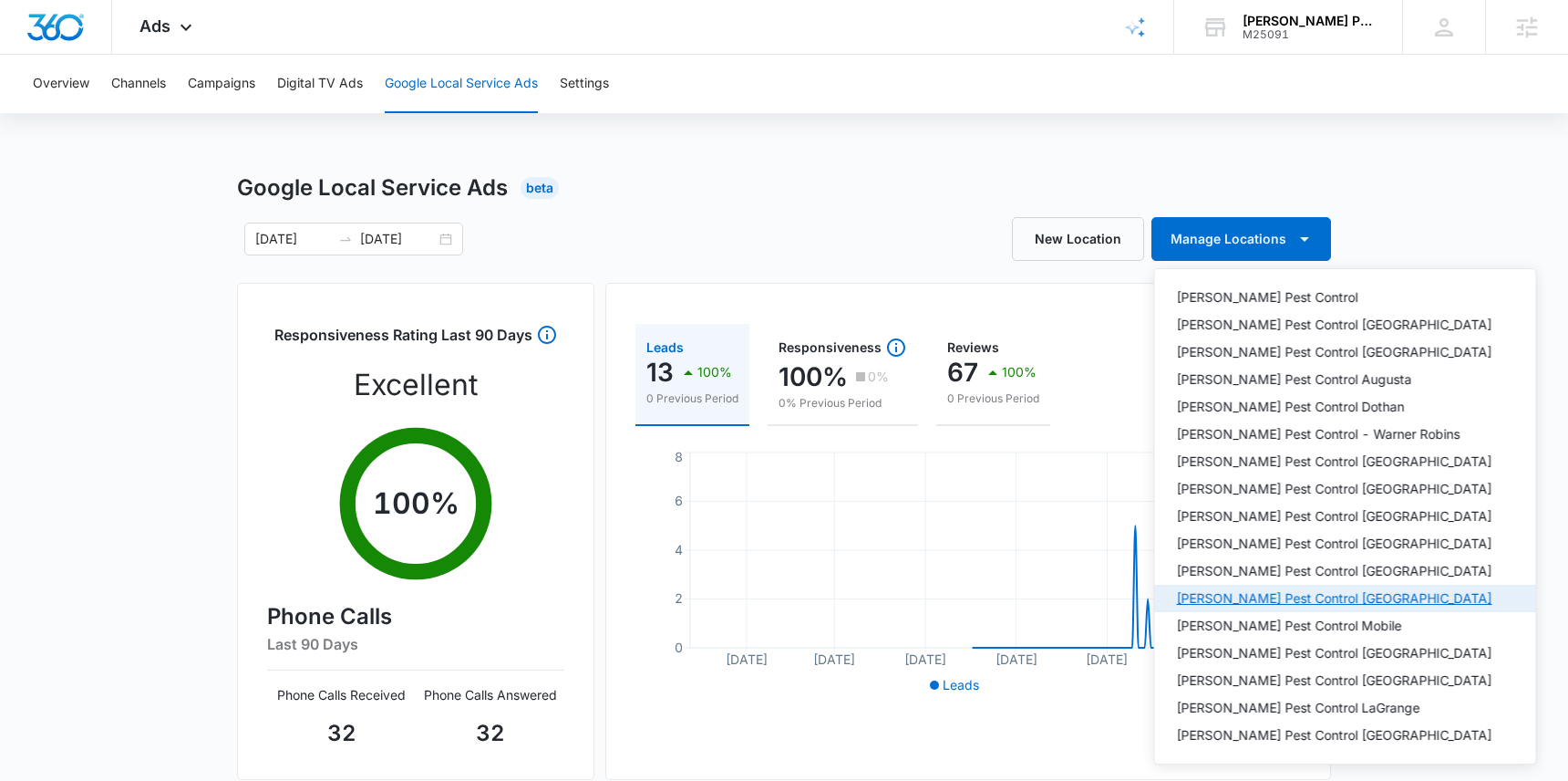
click at [1259, 592] on div "Knox Pest Control Huntsville" at bounding box center [1335, 598] width 316 height 13
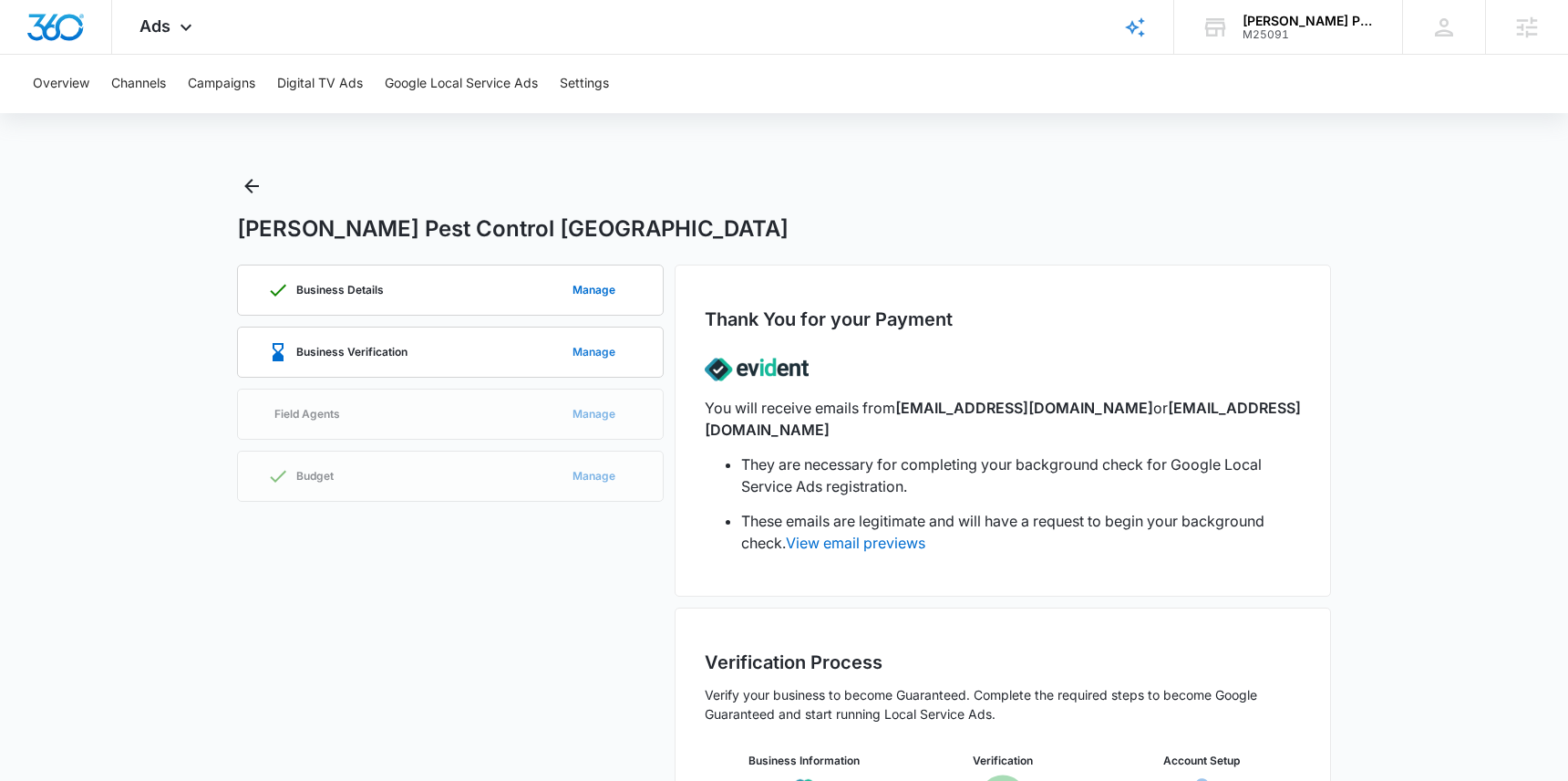
click at [592, 348] on button "Manage" at bounding box center [594, 352] width 79 height 44
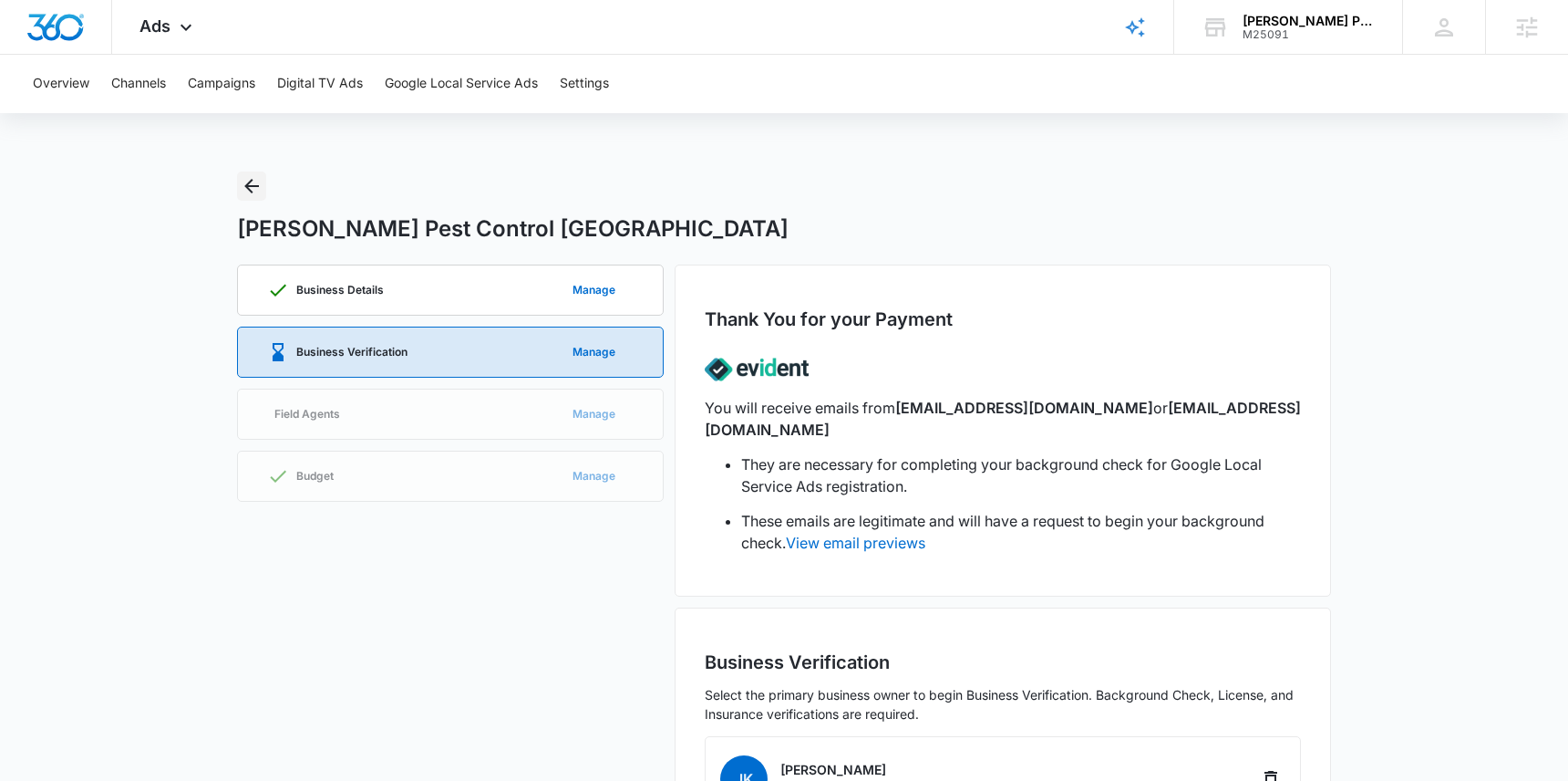
click at [248, 184] on icon "Back" at bounding box center [251, 186] width 22 height 22
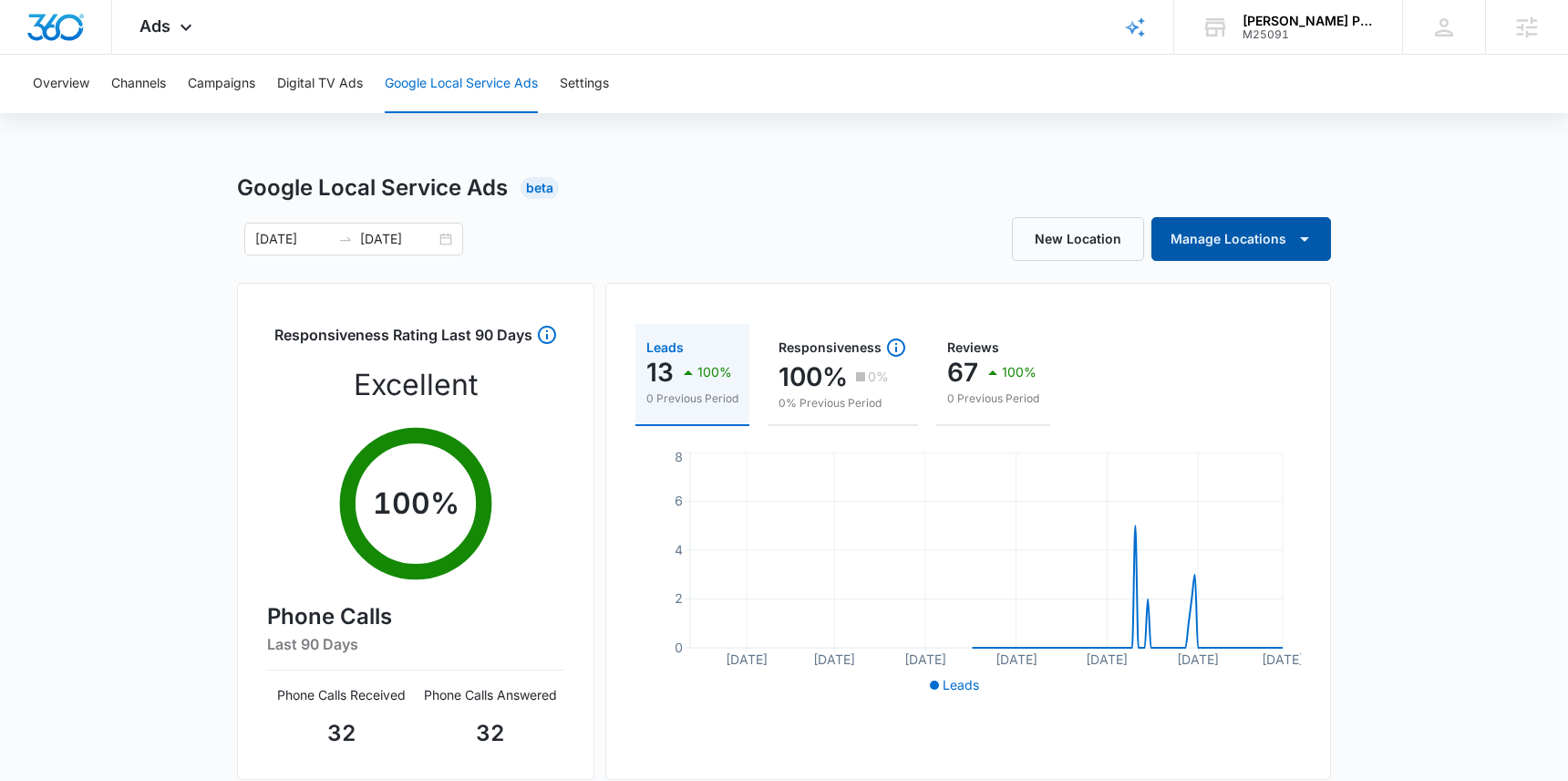
click at [1308, 244] on icon "button" at bounding box center [1305, 238] width 22 height 22
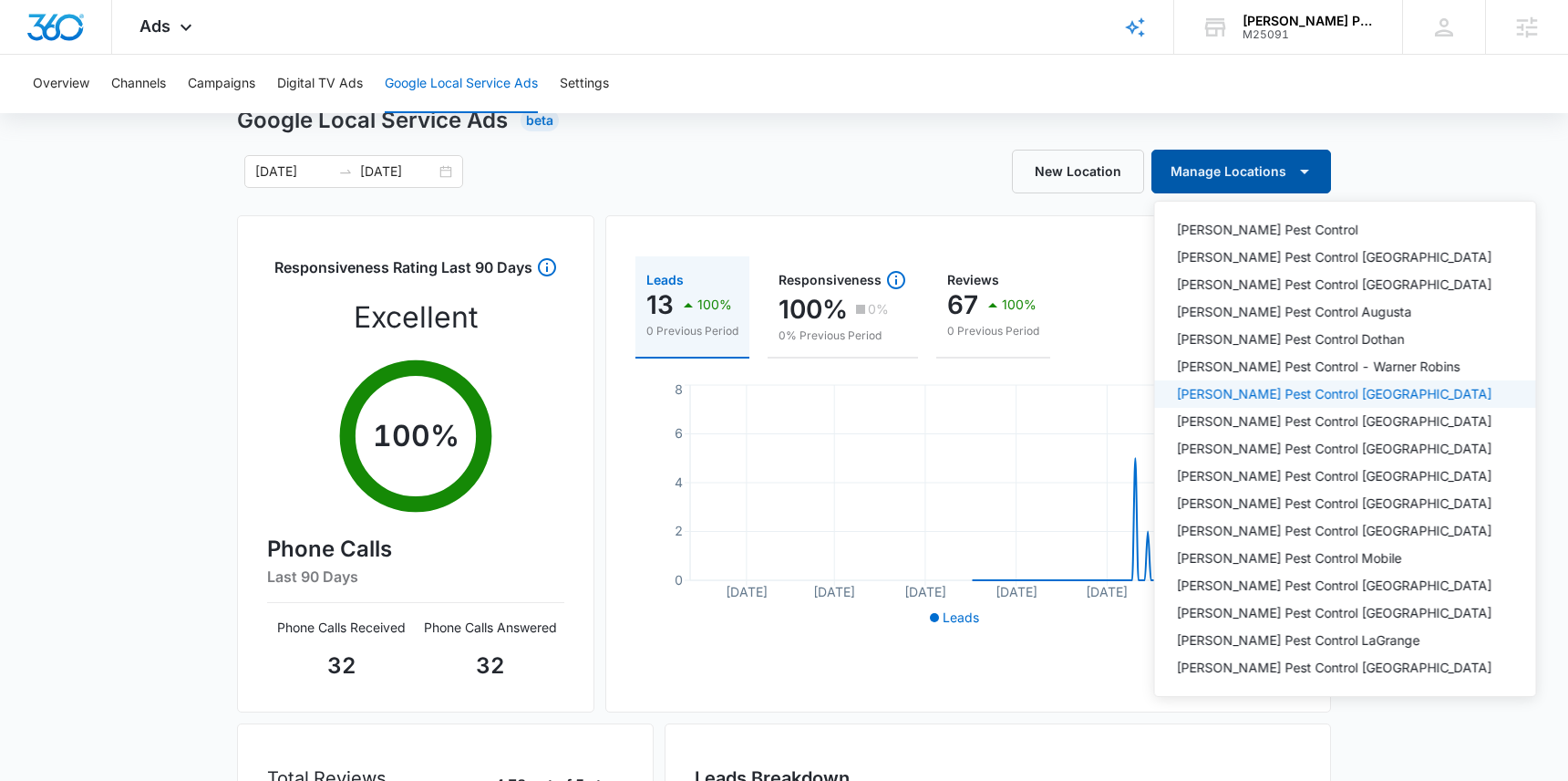
scroll to position [69, 0]
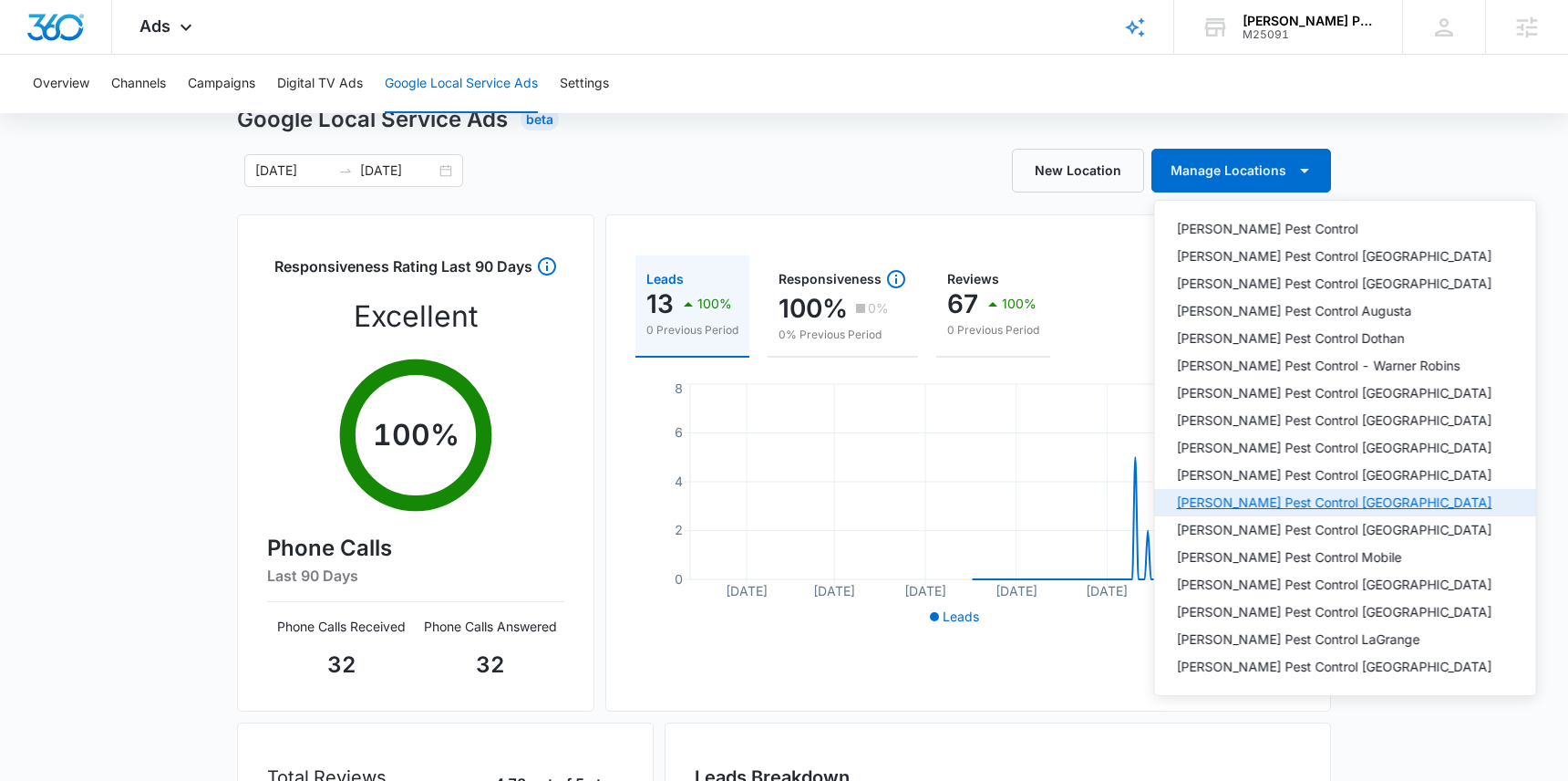
click at [1250, 503] on div "Knox Pest Control Huntsville" at bounding box center [1335, 502] width 316 height 13
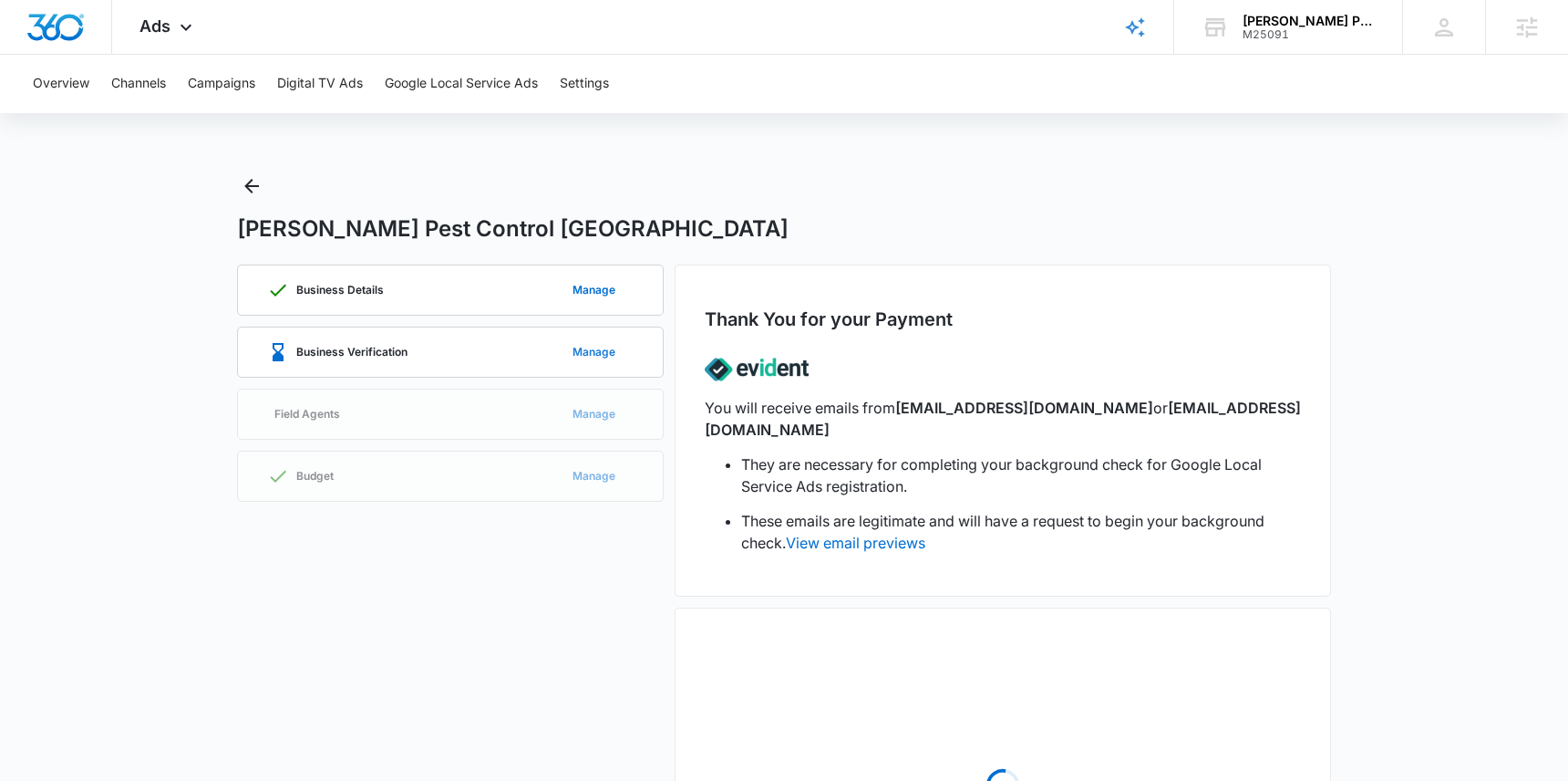
click at [603, 359] on button "Manage" at bounding box center [594, 352] width 79 height 44
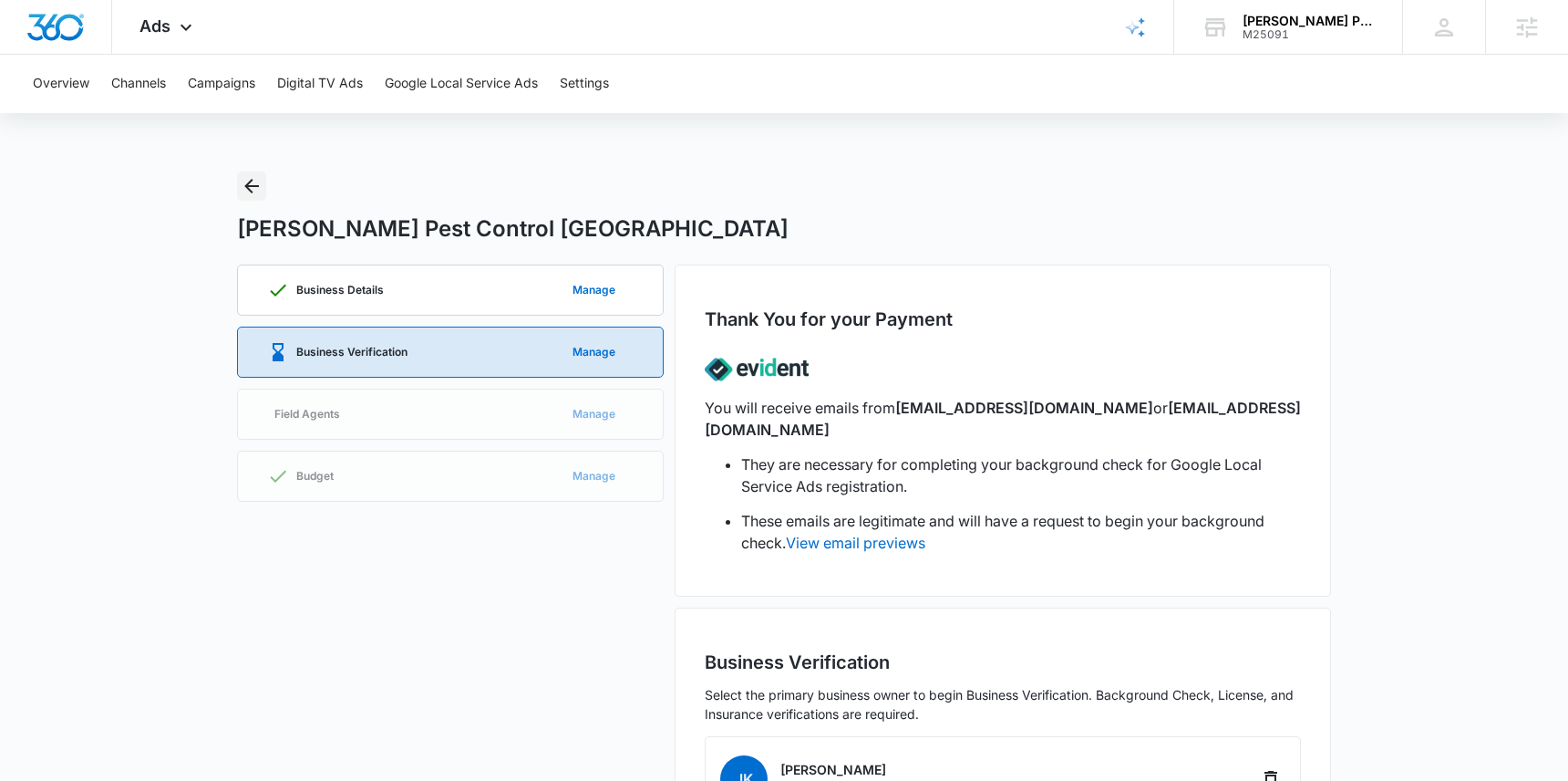
click at [251, 183] on icon "Back" at bounding box center [251, 186] width 22 height 22
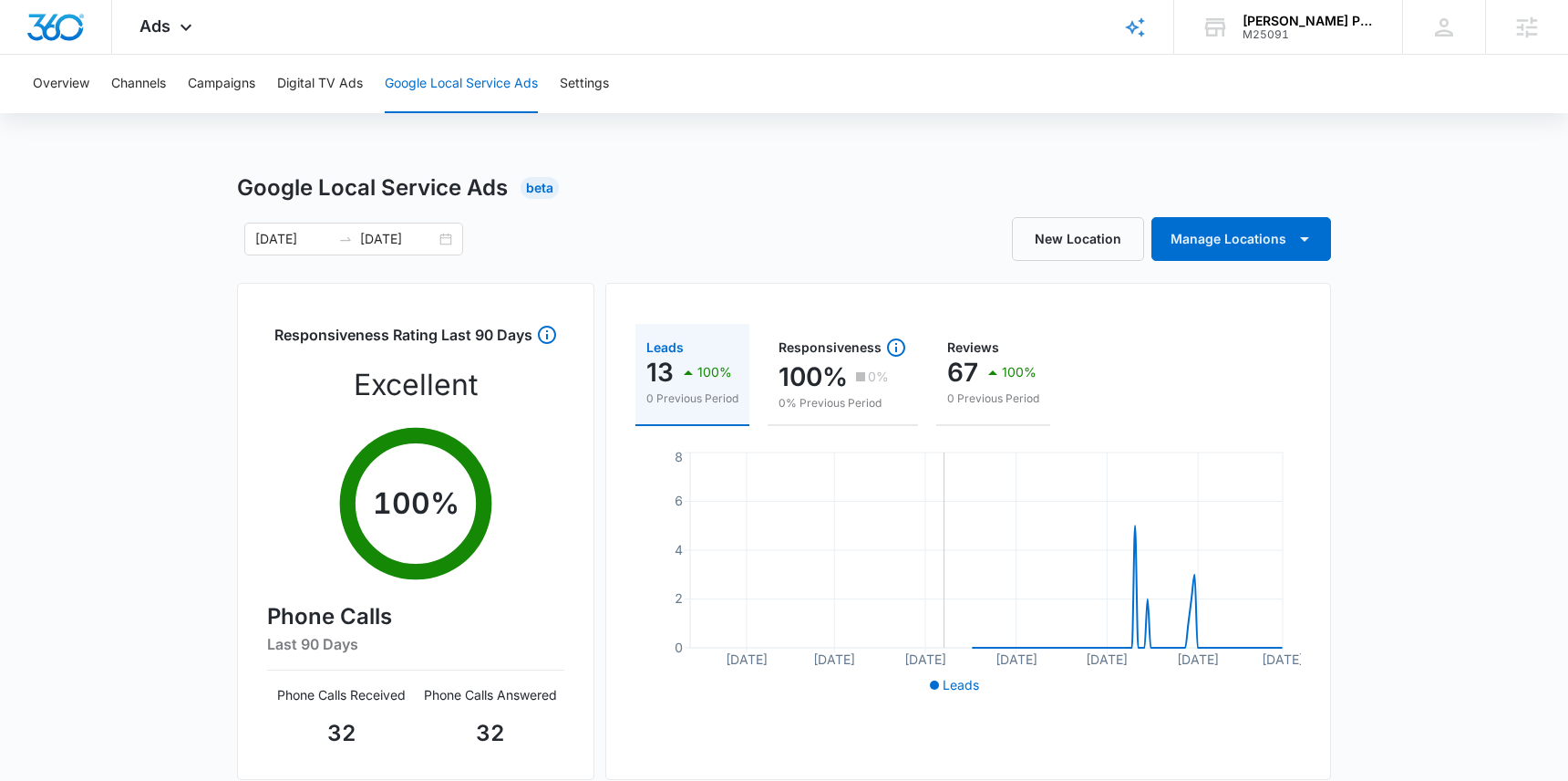
scroll to position [3, 0]
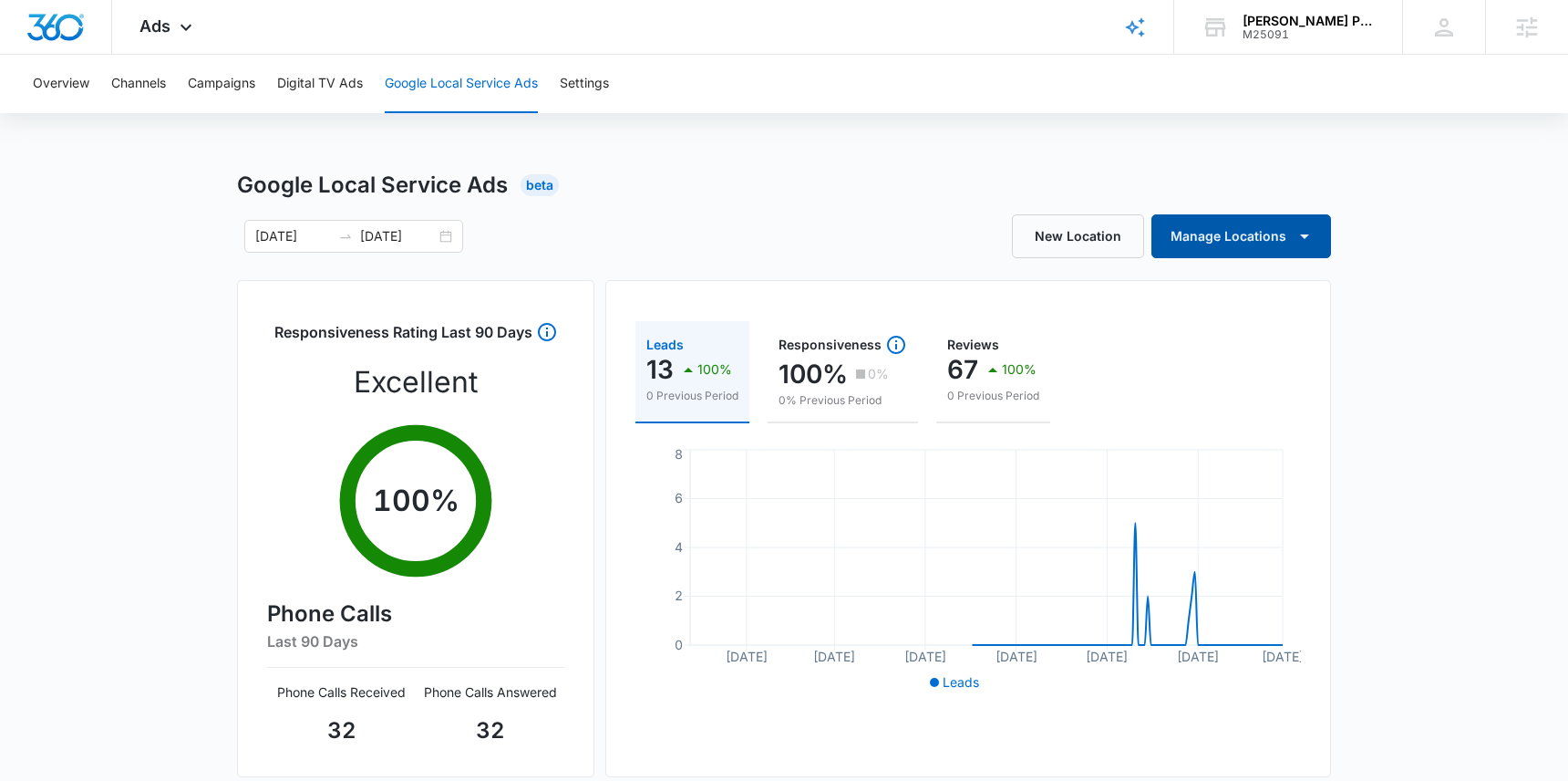
click at [1303, 234] on icon "button" at bounding box center [1305, 236] width 9 height 5
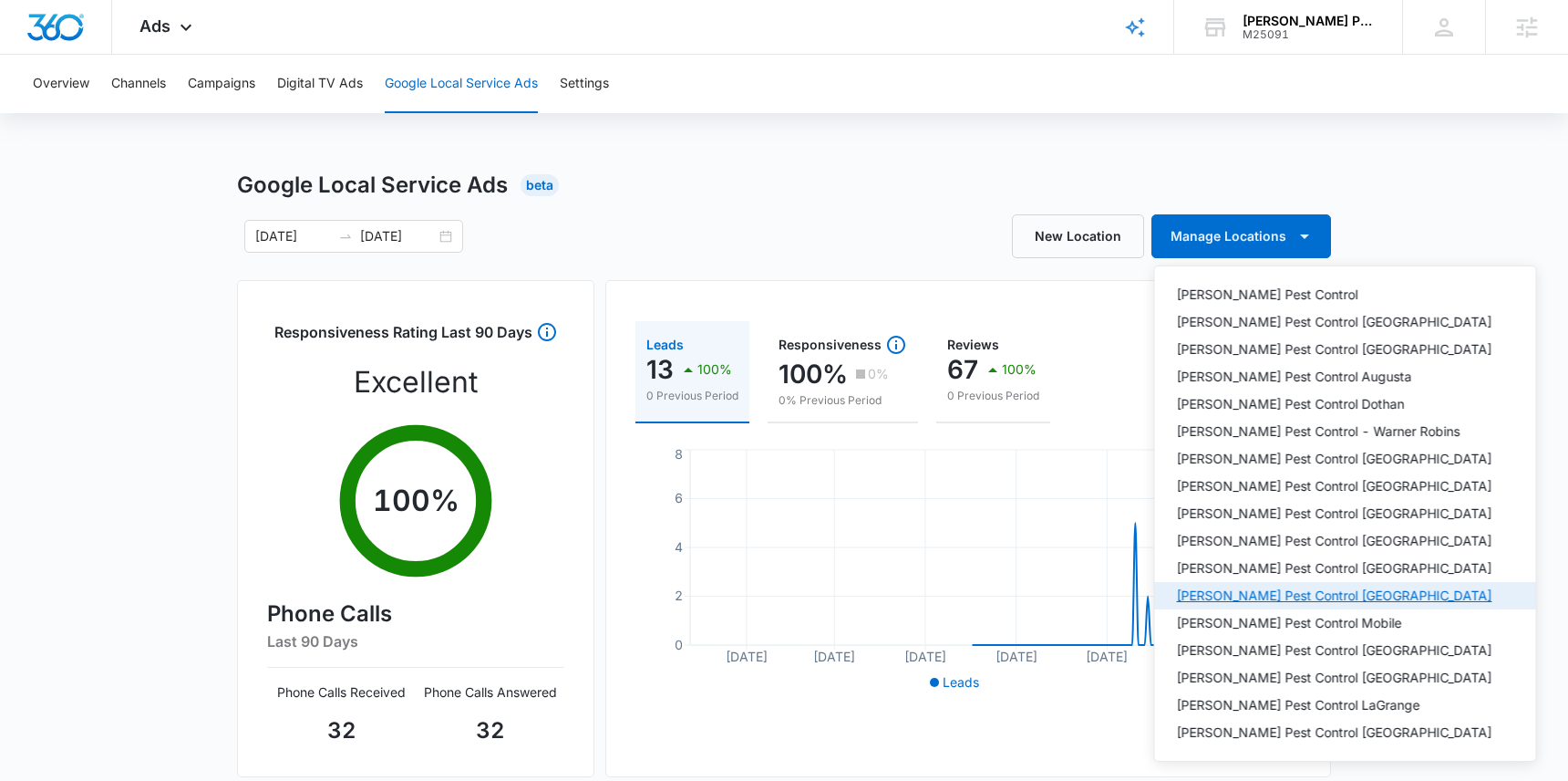
click at [1279, 591] on div "Knox Pest Control Huntsville" at bounding box center [1335, 595] width 316 height 13
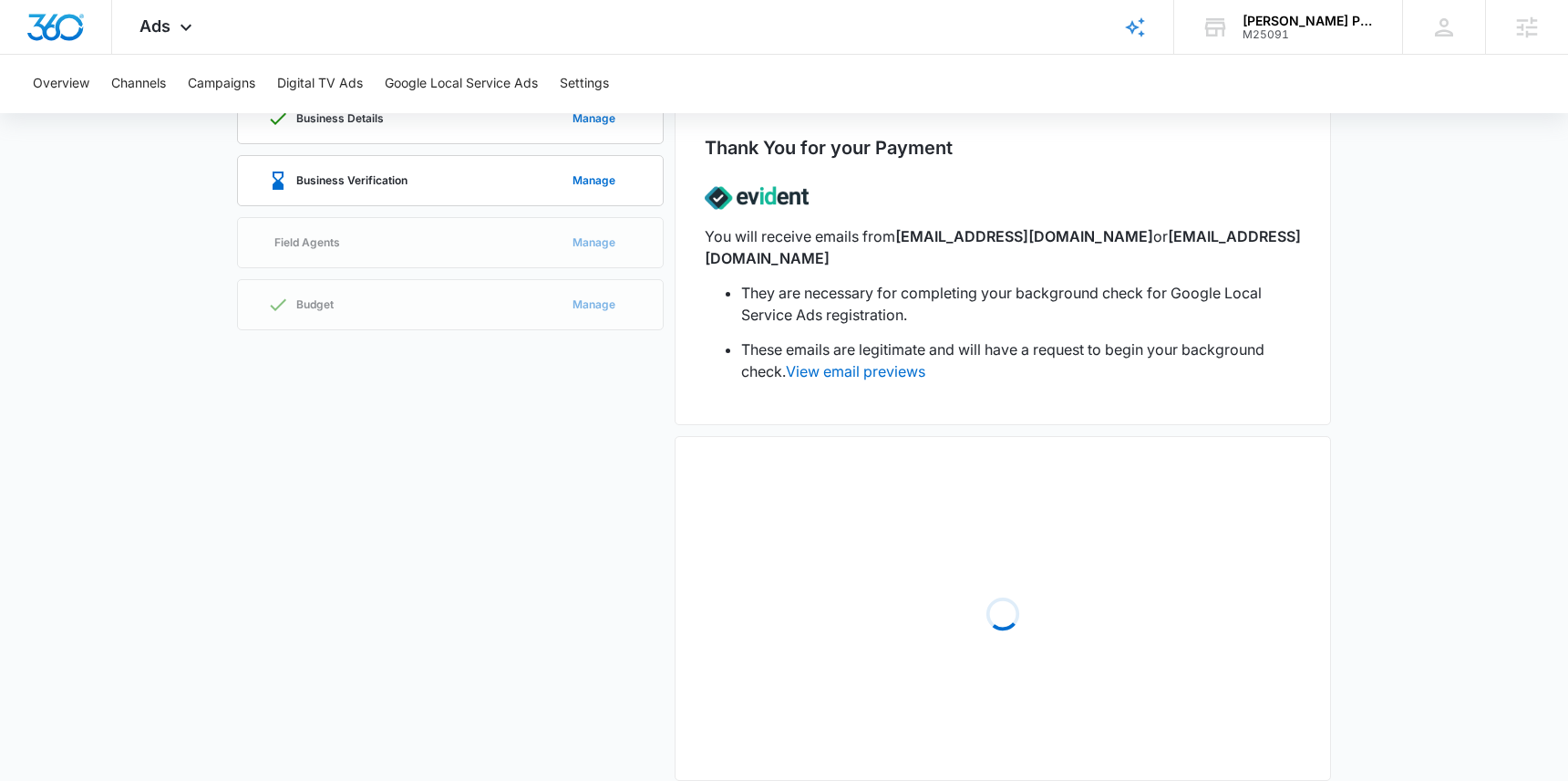
scroll to position [137, 0]
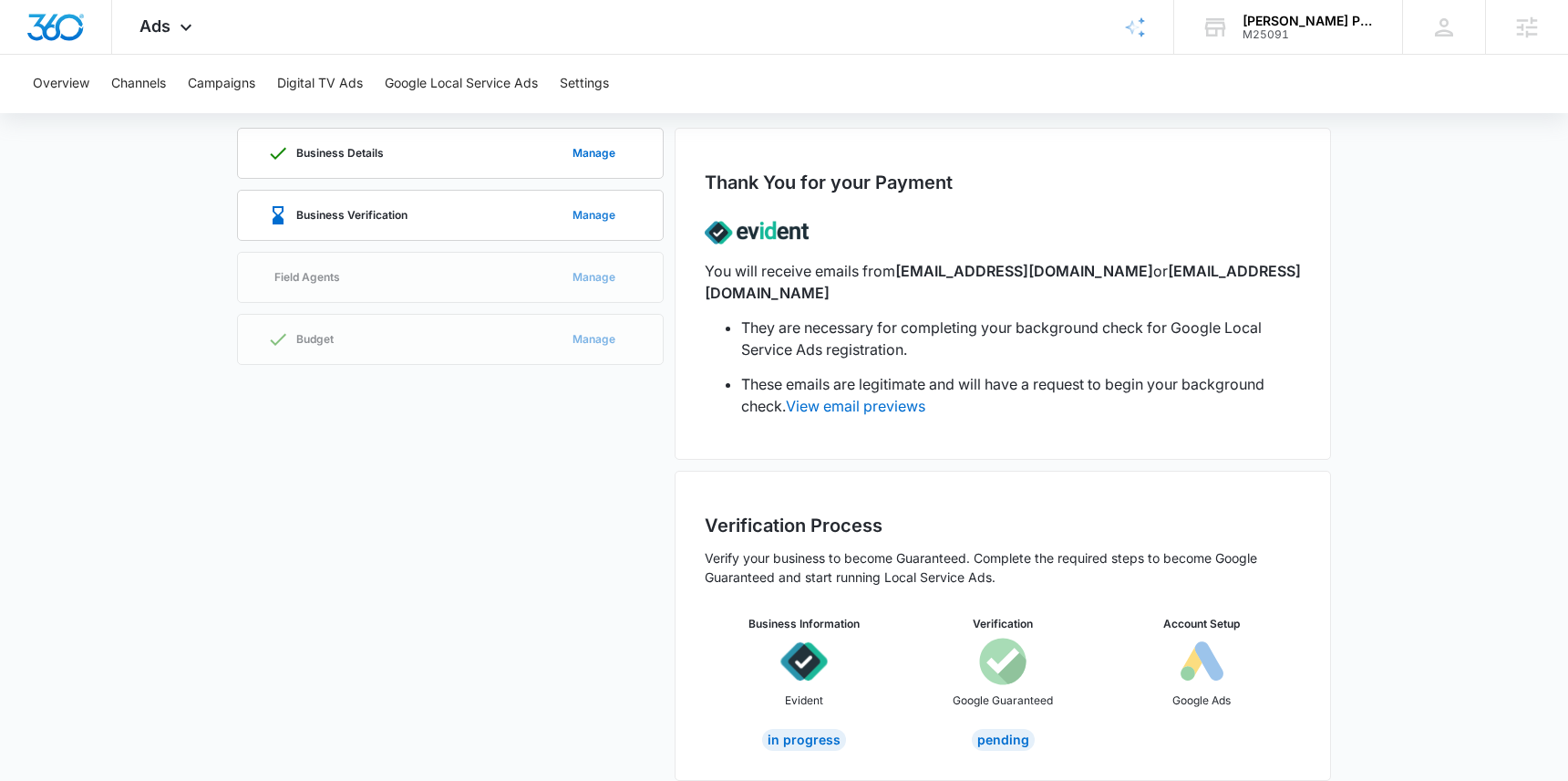
click at [590, 201] on button "Manage" at bounding box center [594, 216] width 79 height 44
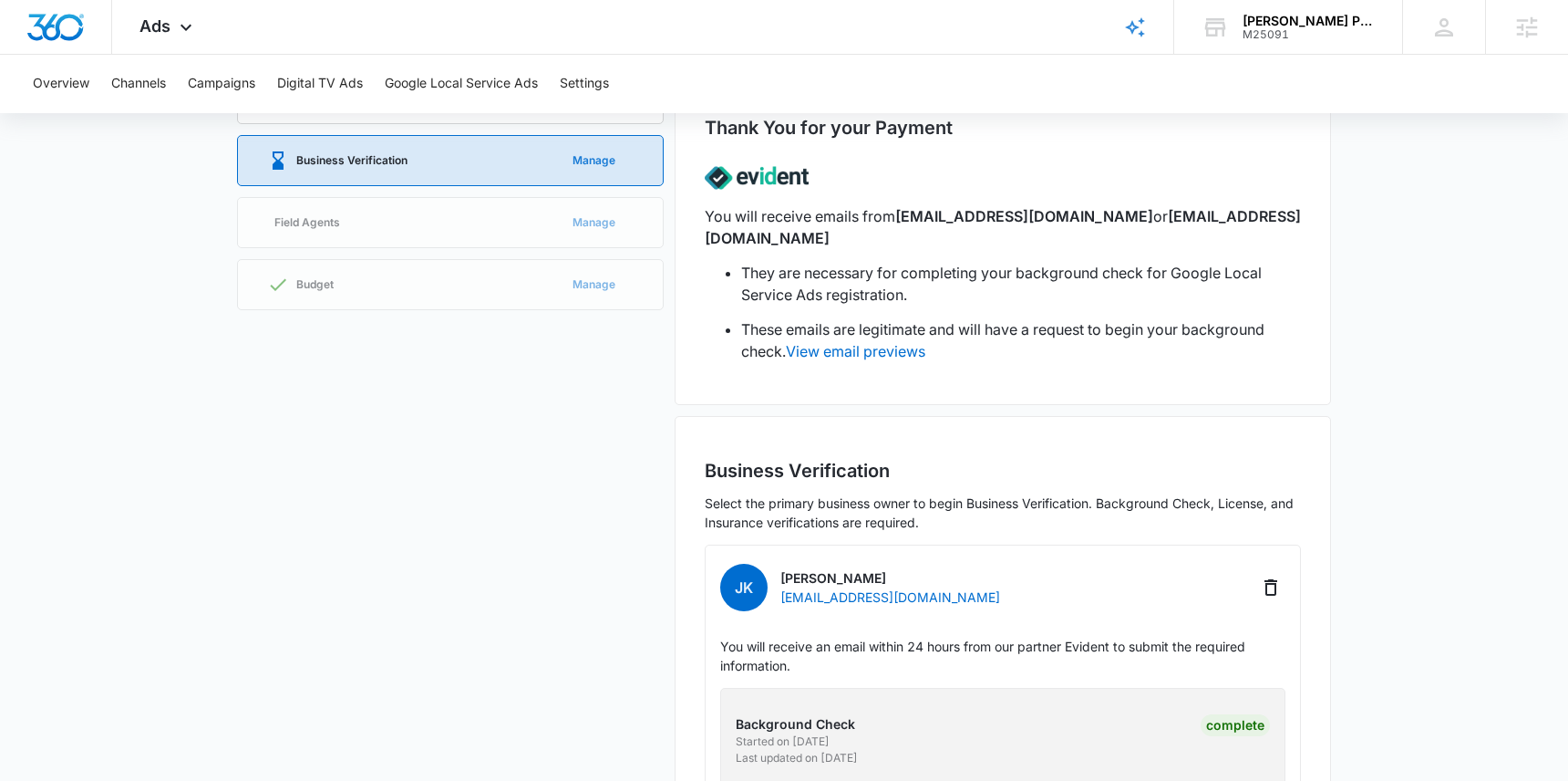
scroll to position [0, 0]
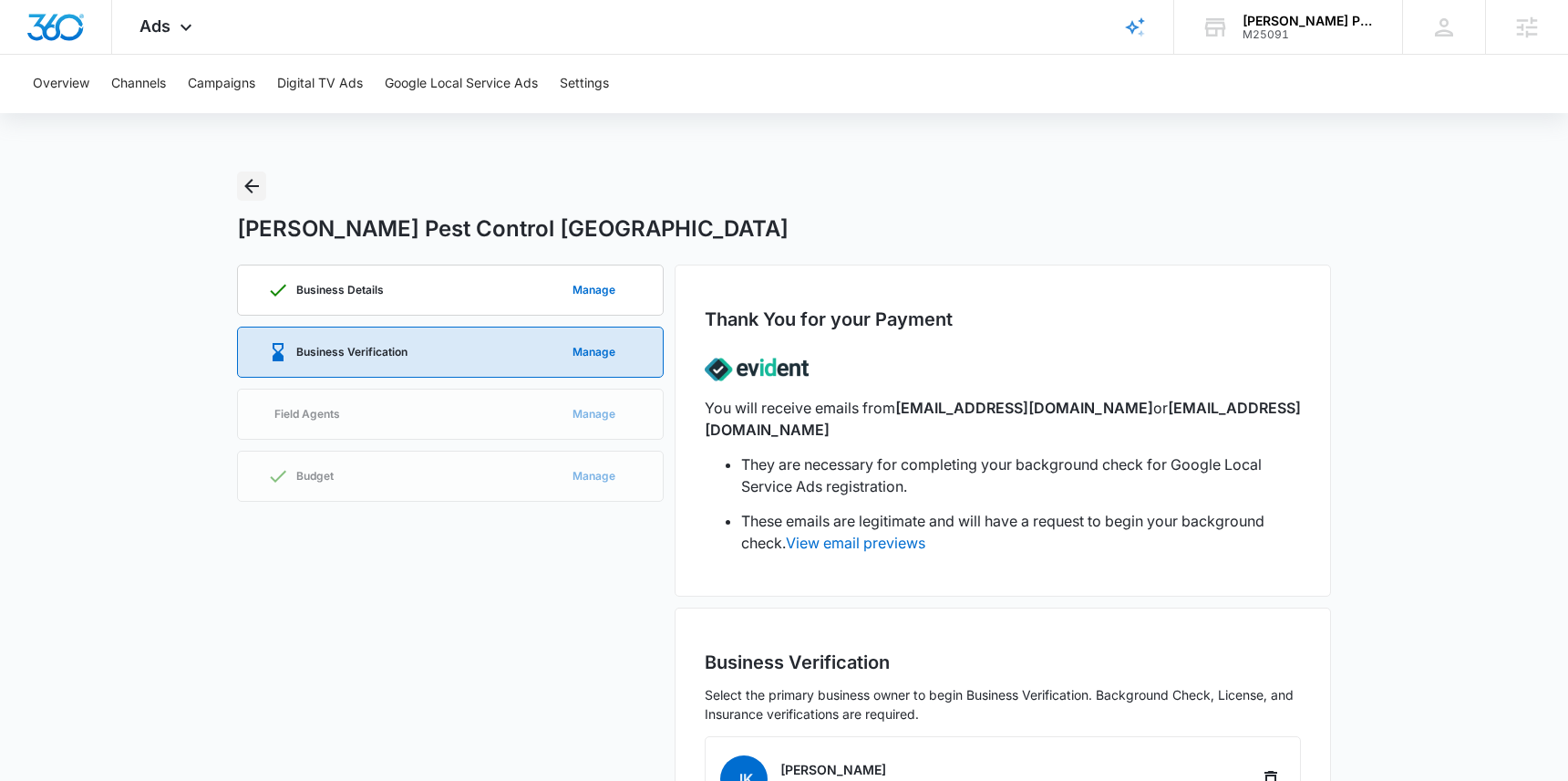
click at [245, 192] on icon "Back" at bounding box center [251, 186] width 22 height 22
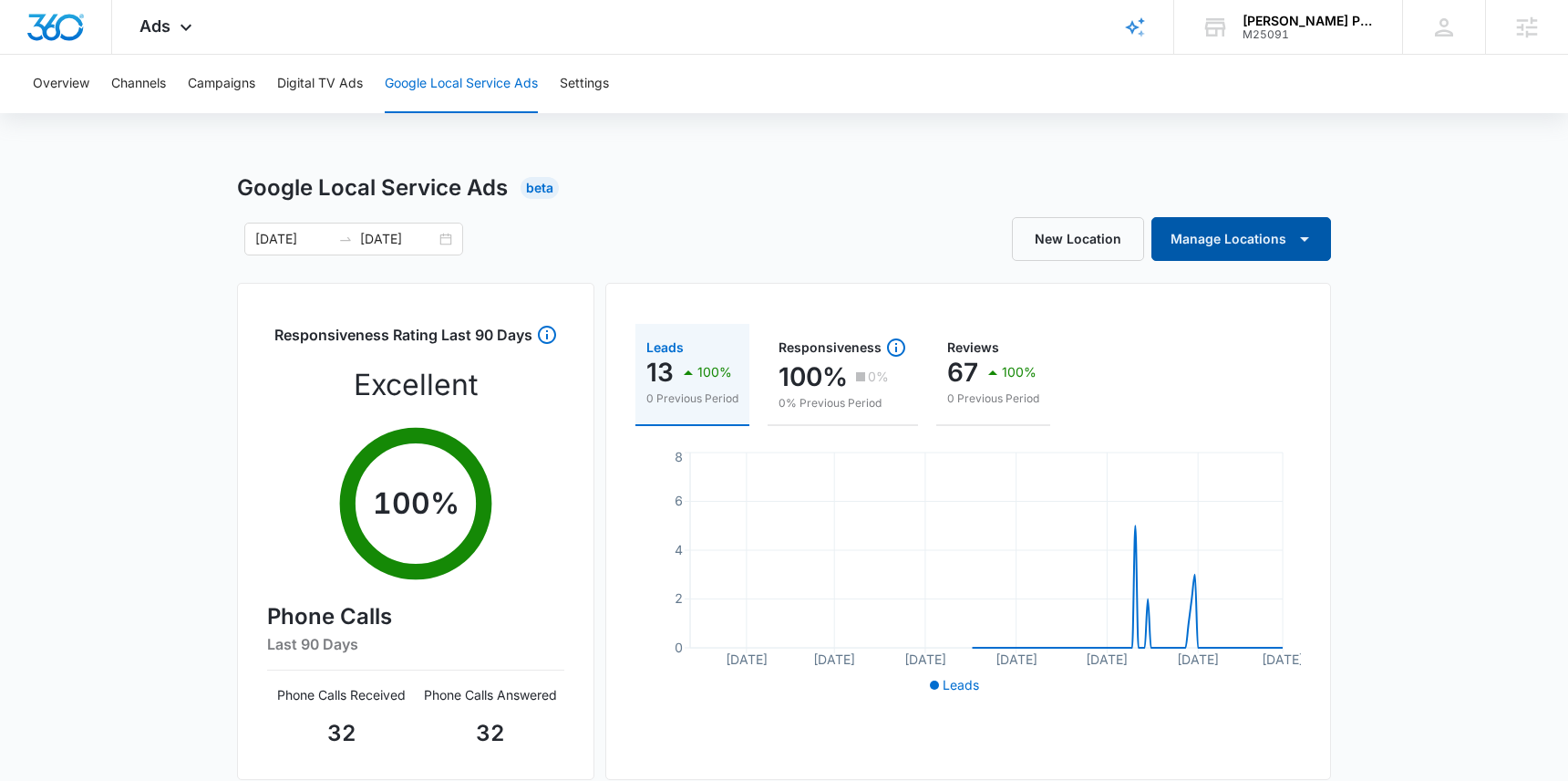
click at [1313, 229] on icon "button" at bounding box center [1305, 238] width 22 height 22
click at [678, 163] on div "Overview Channels Campaigns Digital TV Ads Google Local Service Ads Settings Go…" at bounding box center [784, 587] width 1568 height 1066
